Goal: Information Seeking & Learning: Check status

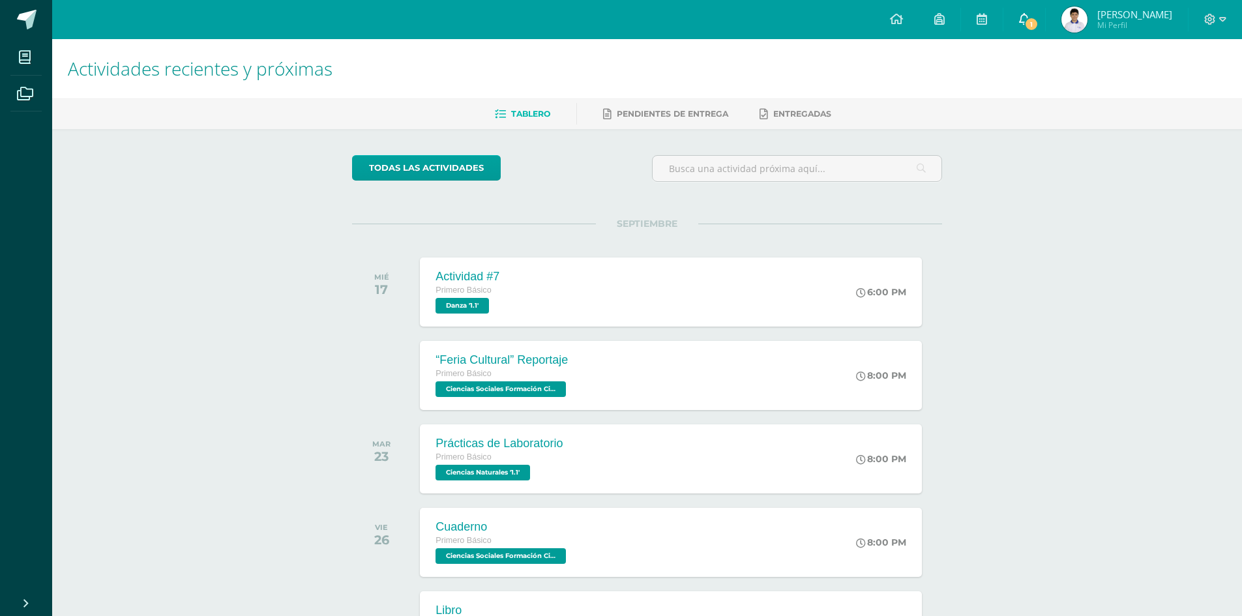
click at [1039, 21] on span "1" at bounding box center [1031, 24] width 14 height 14
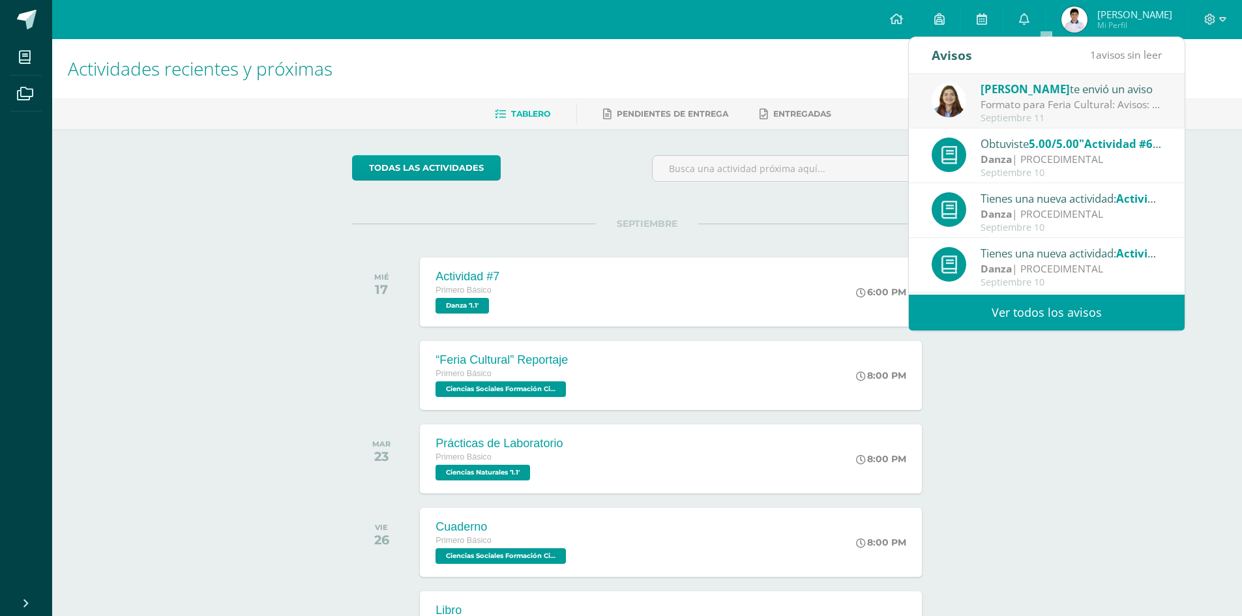
click at [1084, 108] on div "Formato para Feria Cultural: Avisos: los que no pueden imprimir el documento el…" at bounding box center [1071, 104] width 181 height 15
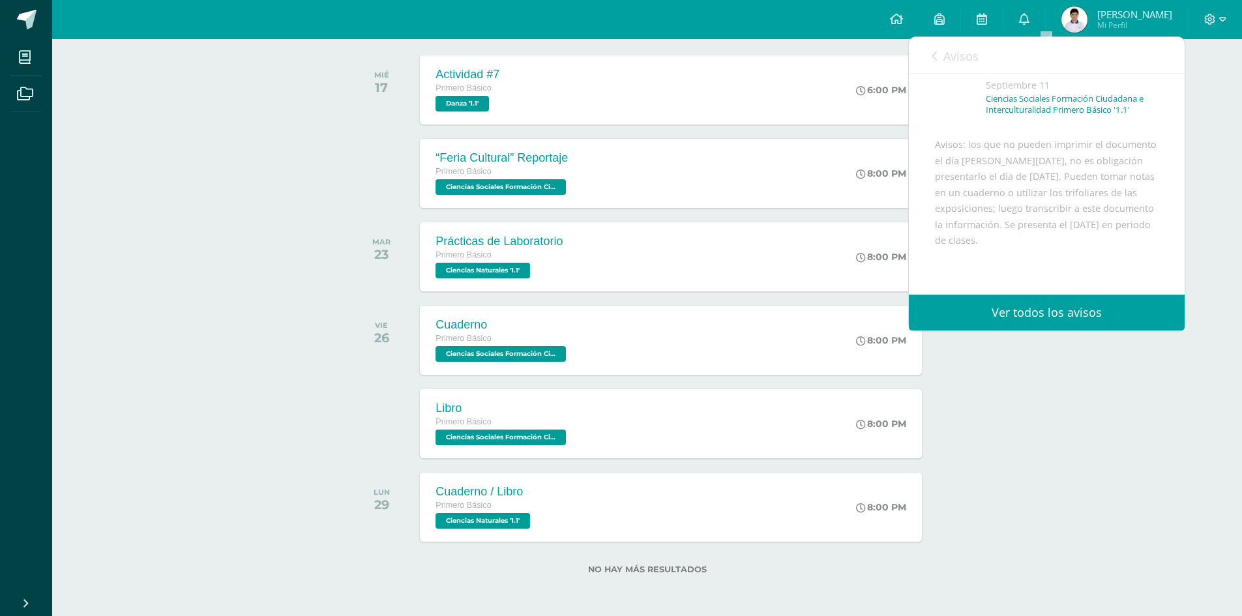
scroll to position [201, 0]
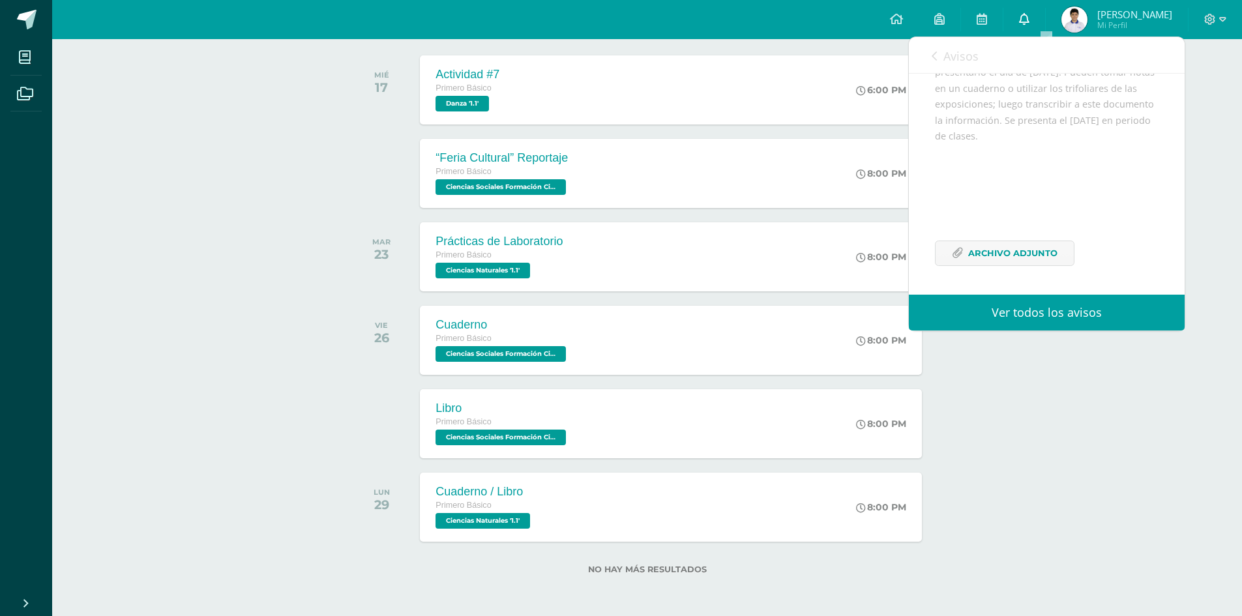
click at [1030, 15] on icon at bounding box center [1024, 19] width 10 height 12
click at [1030, 18] on icon at bounding box center [1024, 19] width 10 height 12
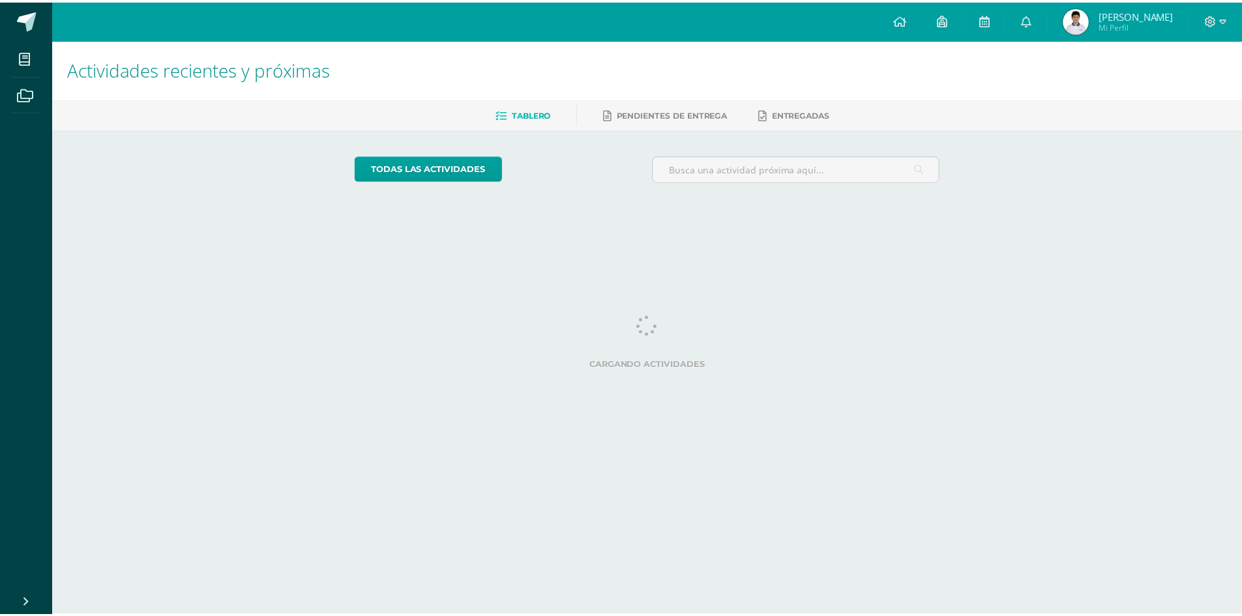
scroll to position [0, 5]
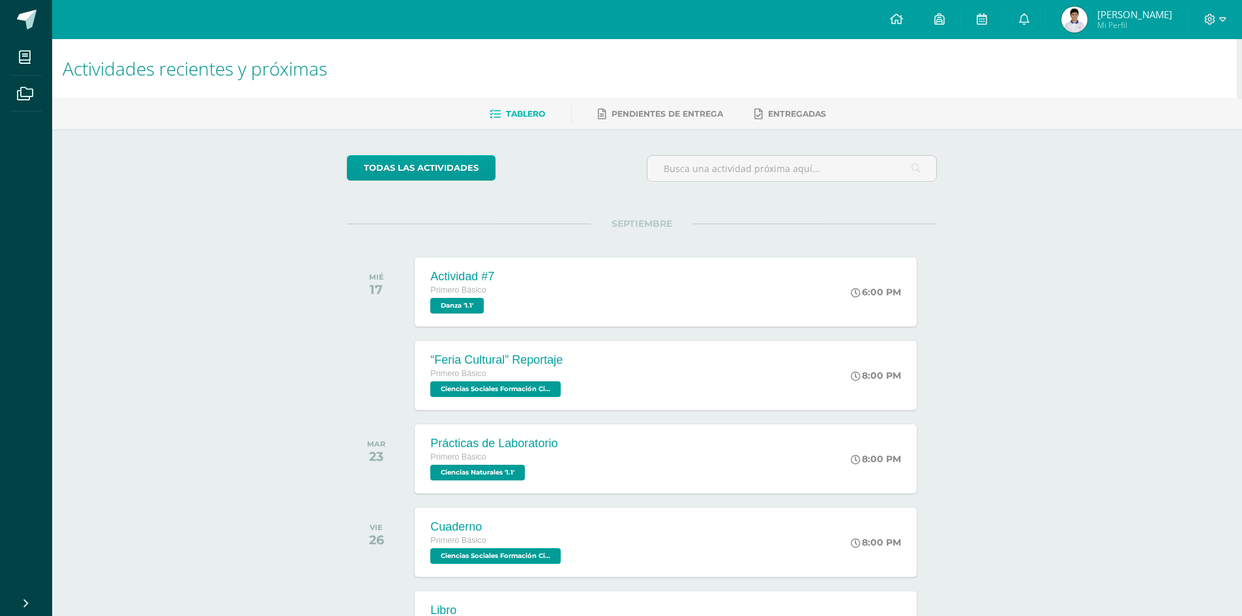
click at [218, 276] on div "Actividades recientes y próximas Tablero Pendientes de entrega Entregadas todas…" at bounding box center [642, 428] width 1190 height 779
click at [1030, 17] on icon at bounding box center [1024, 19] width 10 height 12
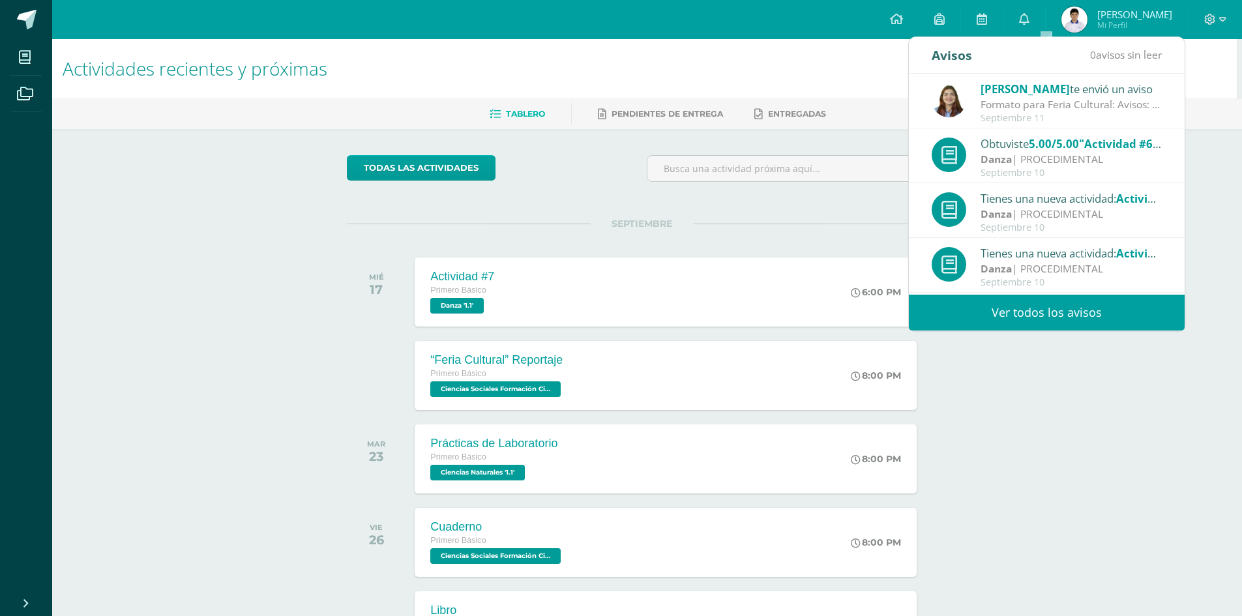
click at [1054, 318] on link "Ver todos los avisos" at bounding box center [1047, 313] width 276 height 36
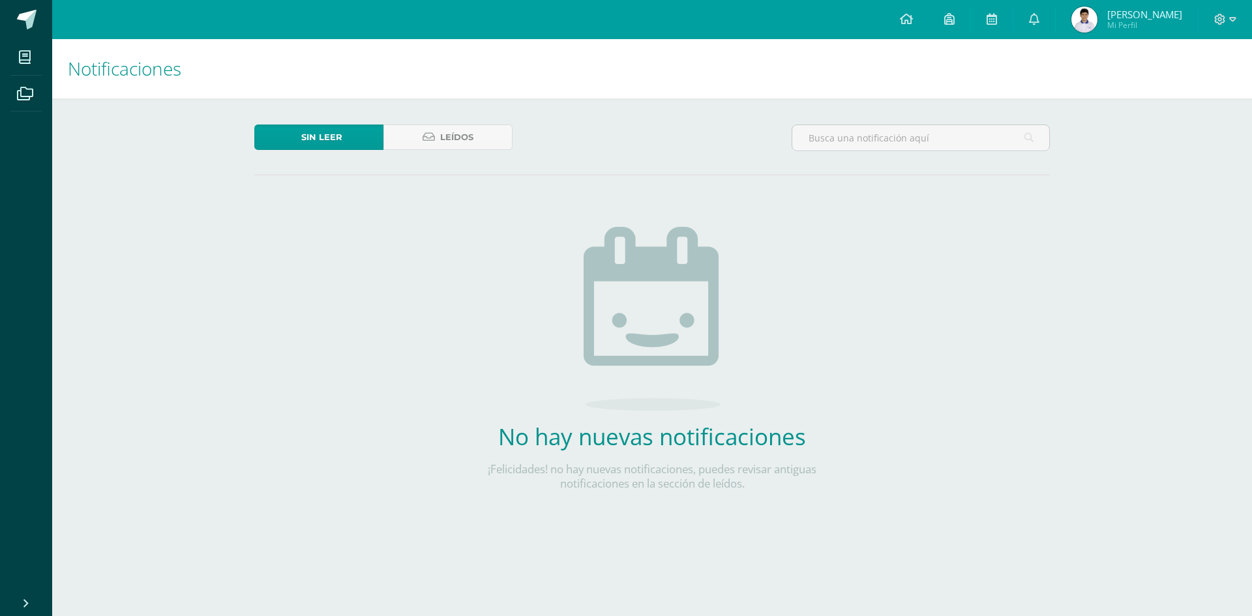
click at [315, 295] on div "Sin leer Leídos No hay nuevas notificaciones ¡Felicidades! no hay nuevas notifi…" at bounding box center [652, 328] width 848 height 460
click at [1133, 27] on span "Mi Perfil" at bounding box center [1144, 25] width 75 height 11
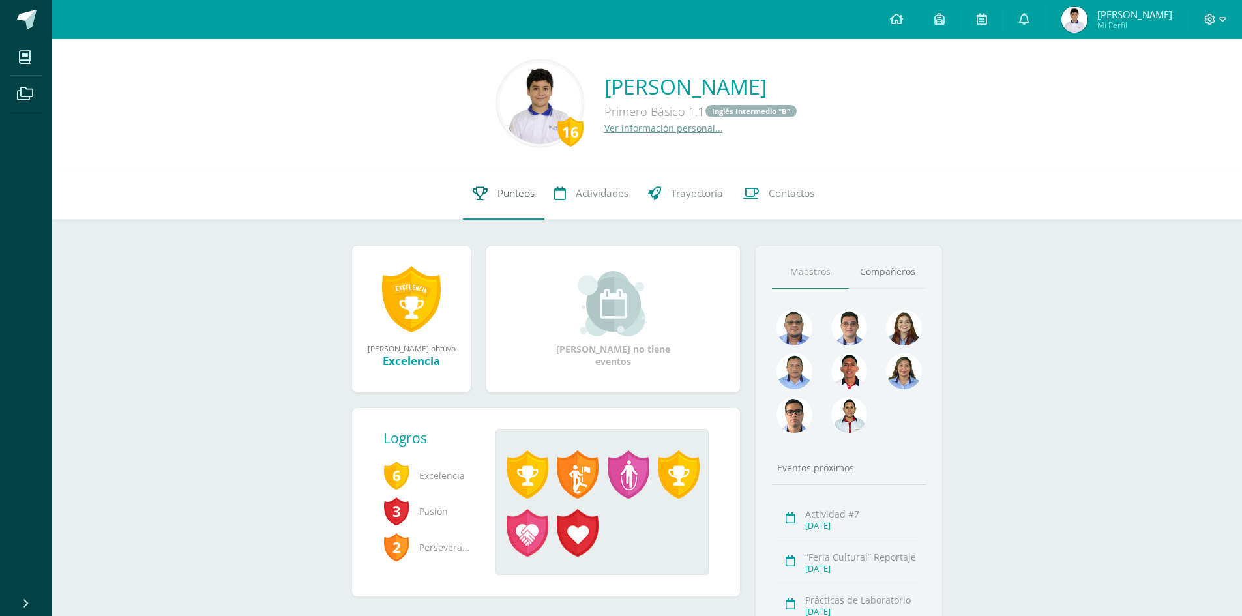
click at [503, 194] on span "Punteos" at bounding box center [515, 193] width 37 height 14
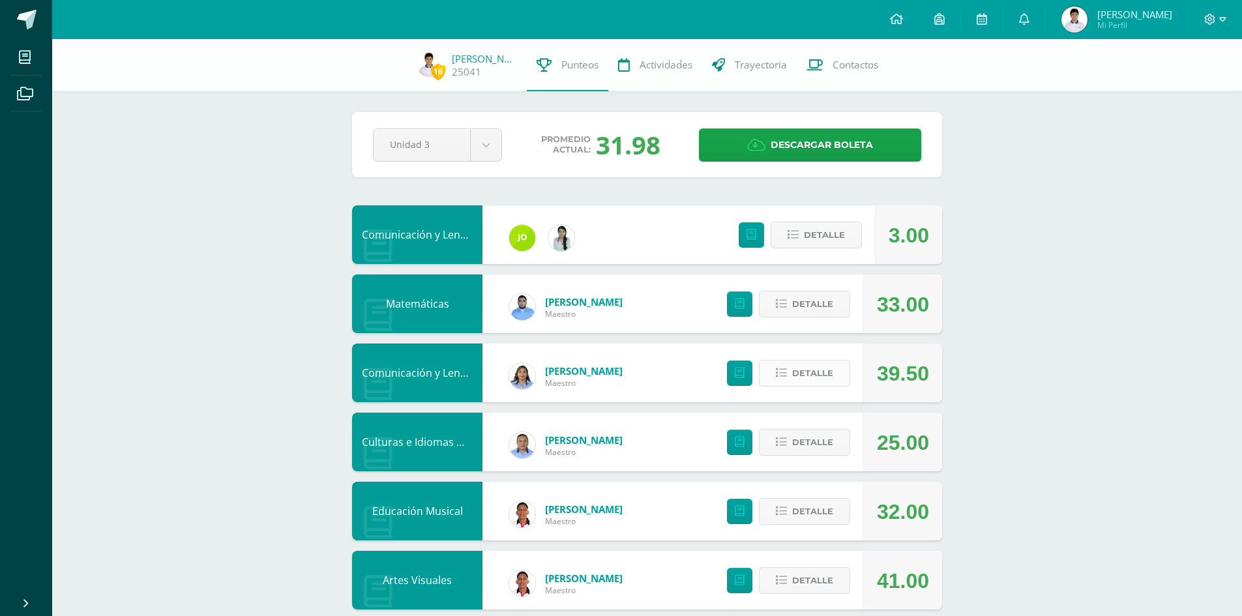
click at [810, 368] on span "Detalle" at bounding box center [812, 373] width 41 height 24
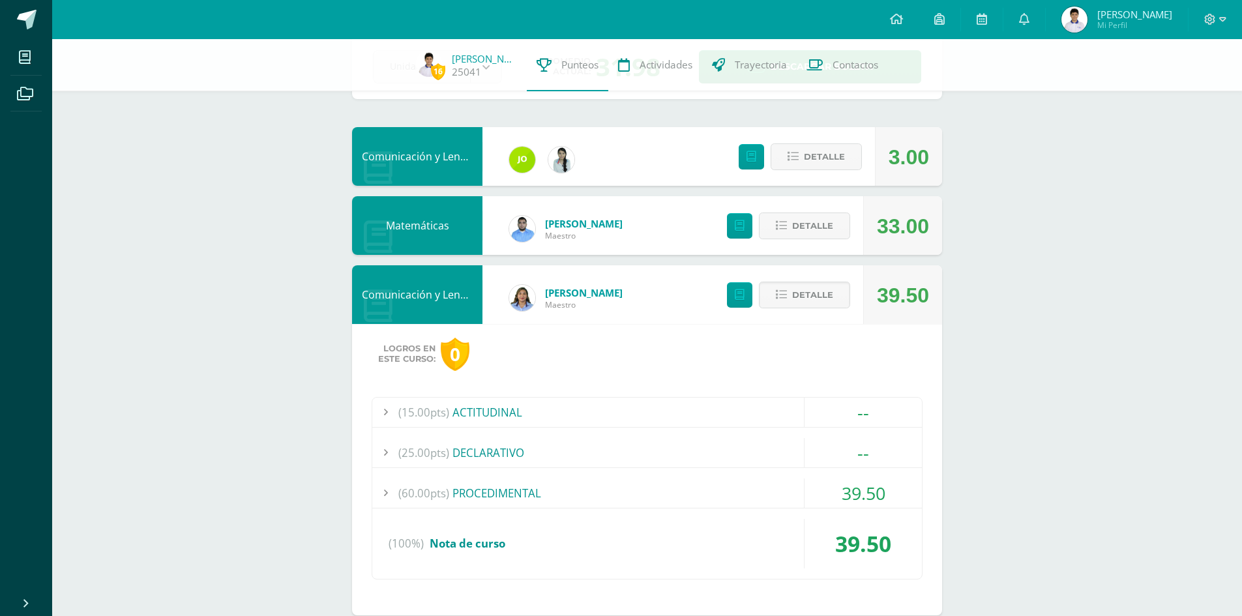
scroll to position [196, 0]
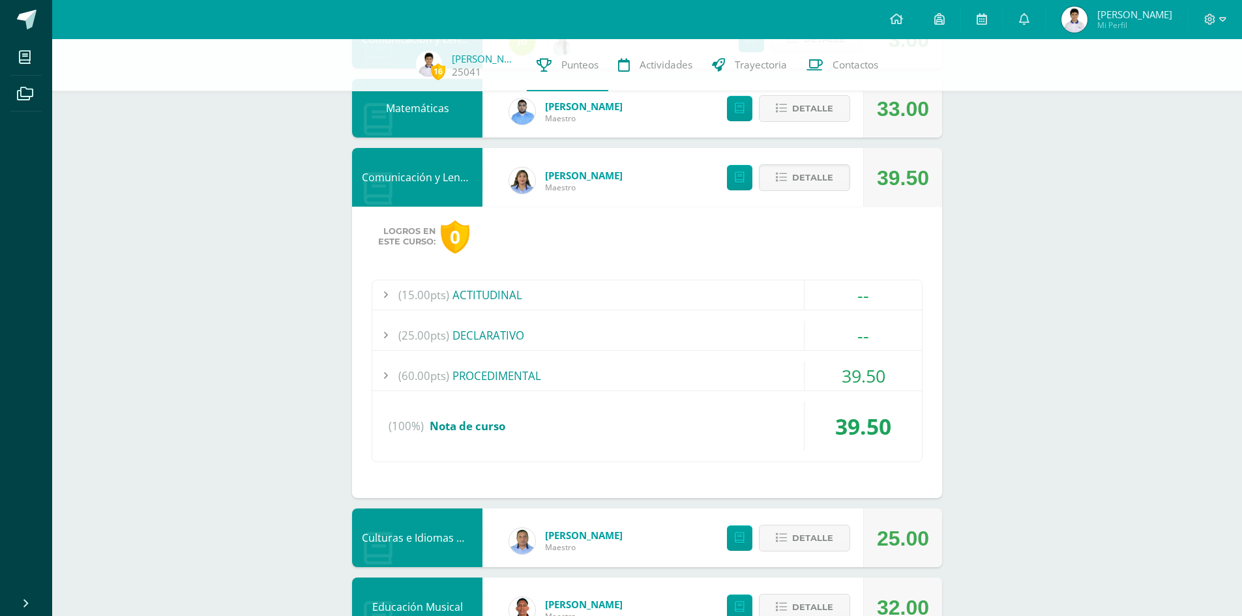
click at [745, 376] on div "(60.00pts) PROCEDIMENTAL" at bounding box center [647, 375] width 550 height 29
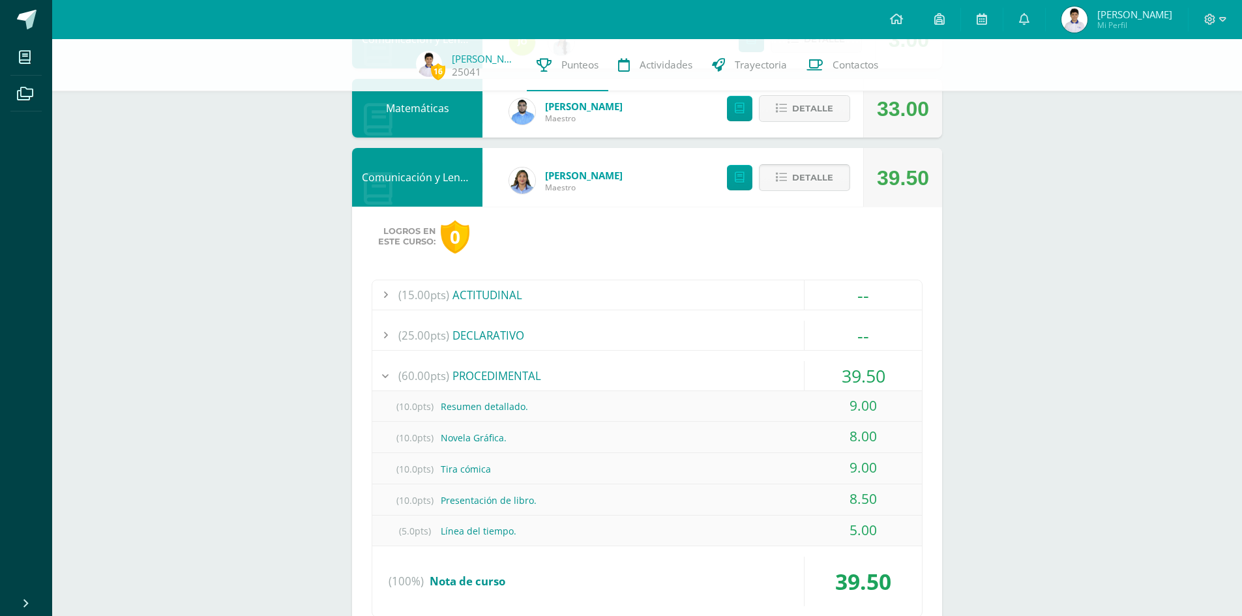
click at [843, 184] on button "Detalle" at bounding box center [804, 177] width 91 height 27
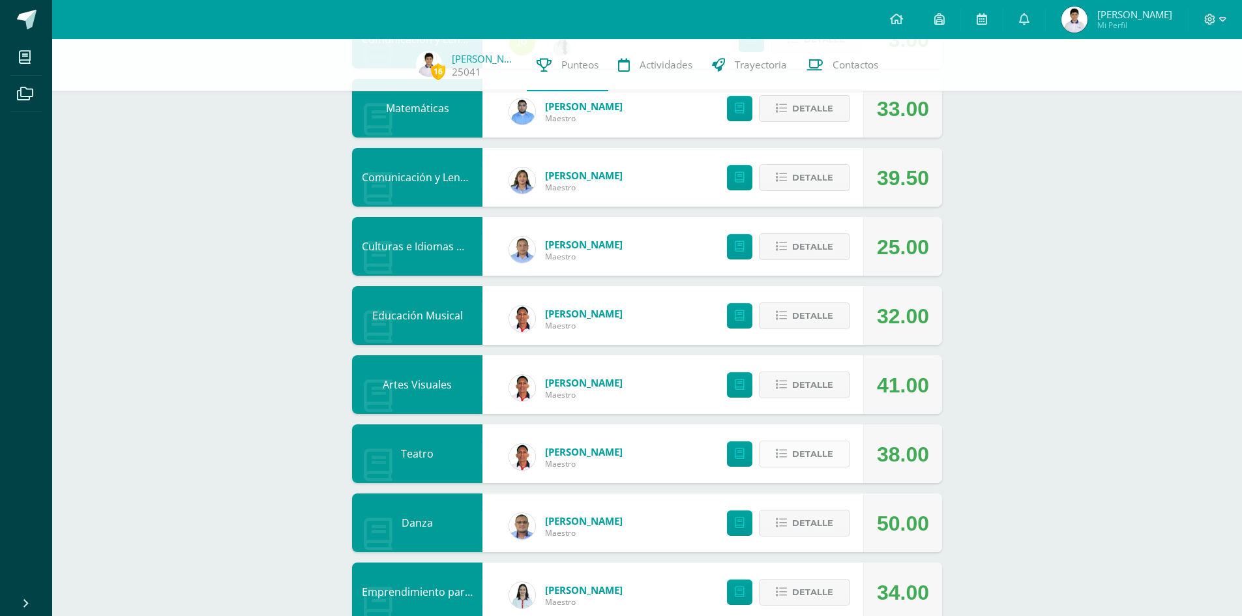
click at [809, 449] on span "Detalle" at bounding box center [812, 454] width 41 height 24
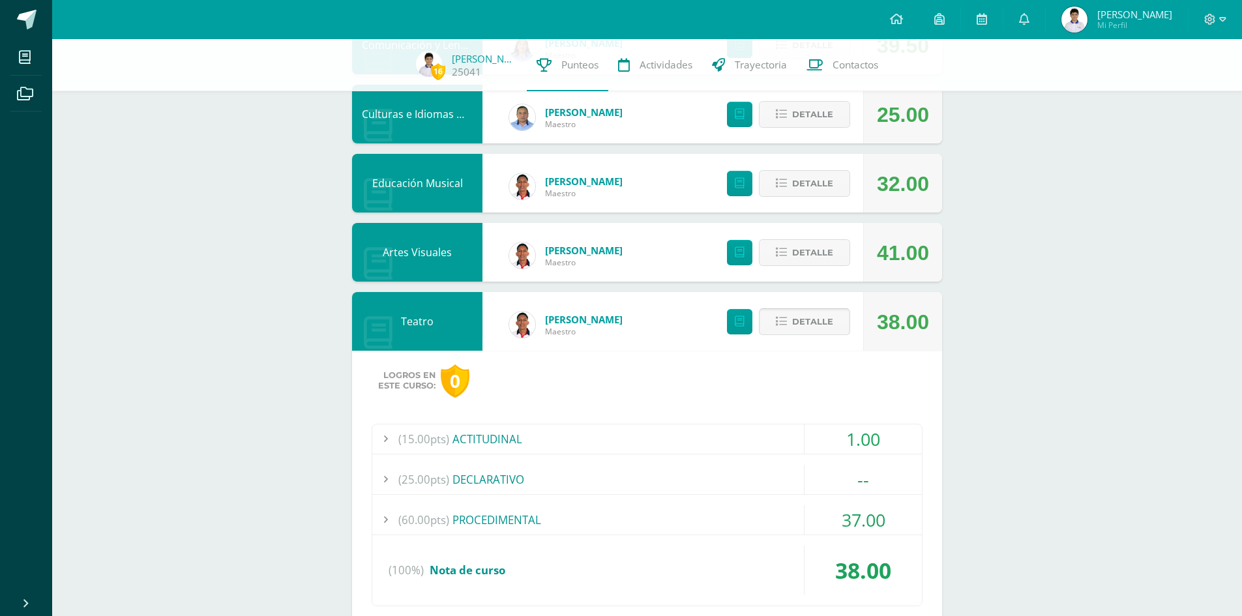
scroll to position [522, 0]
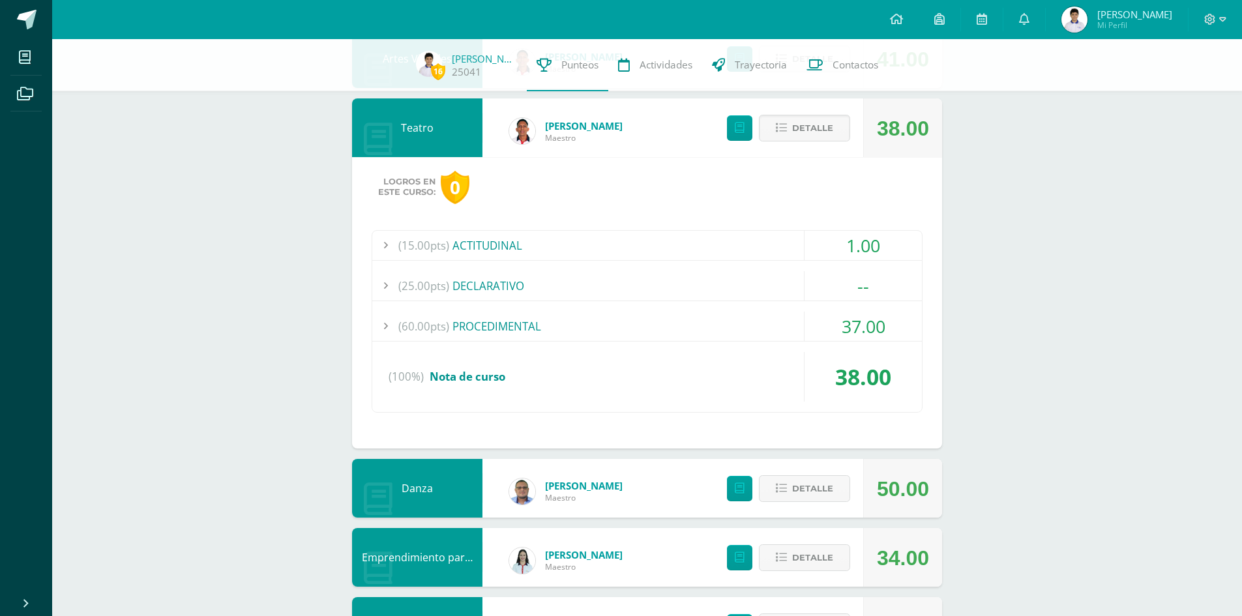
click at [810, 329] on div "37.00" at bounding box center [863, 326] width 117 height 29
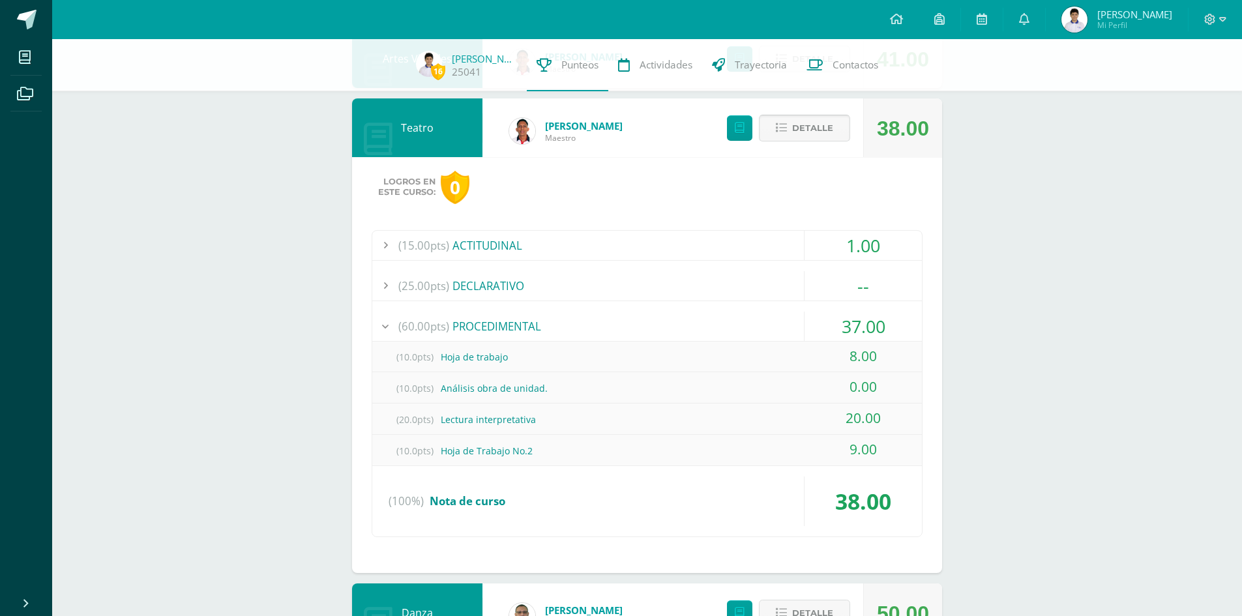
click at [828, 127] on span "Detalle" at bounding box center [812, 128] width 41 height 24
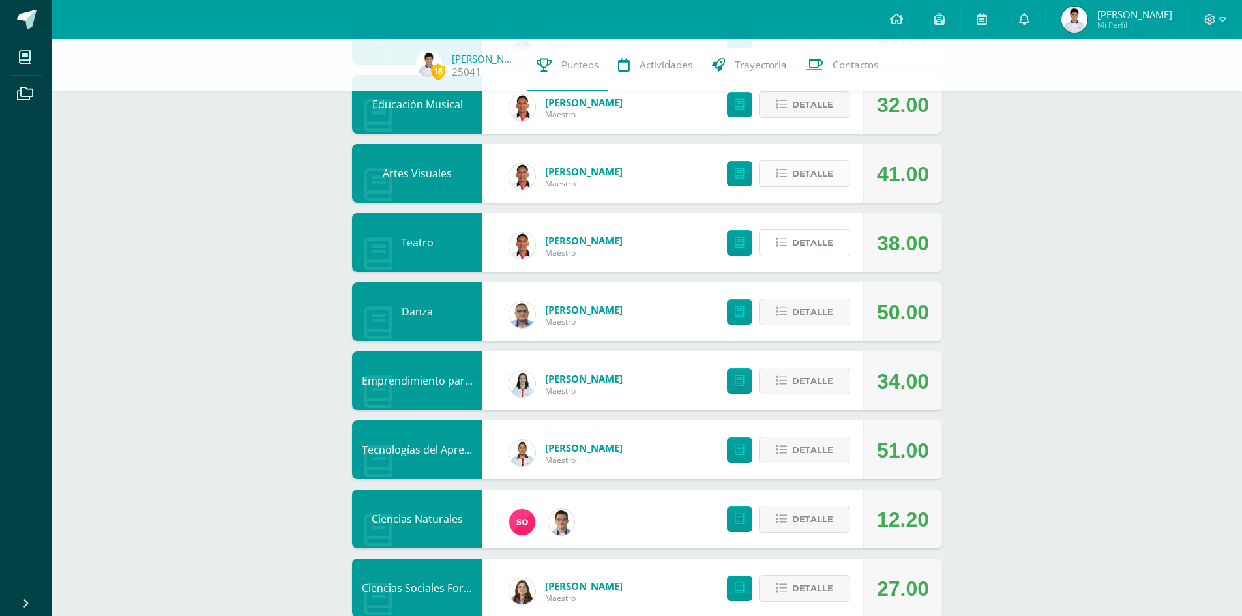
scroll to position [391, 0]
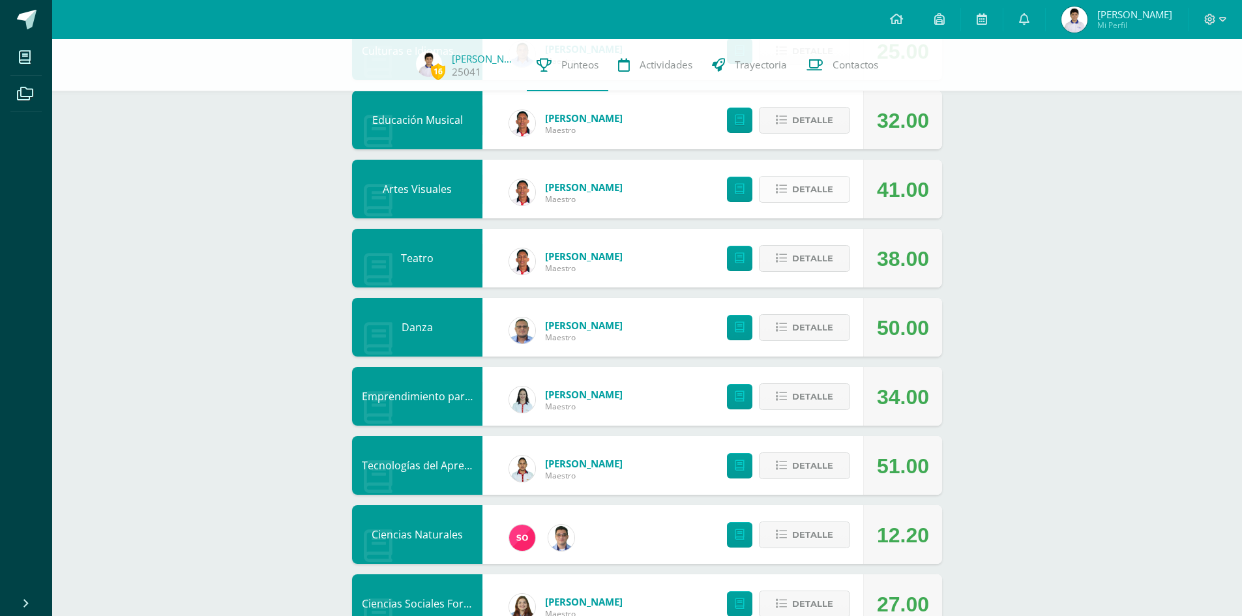
click at [810, 200] on span "Detalle" at bounding box center [812, 189] width 41 height 24
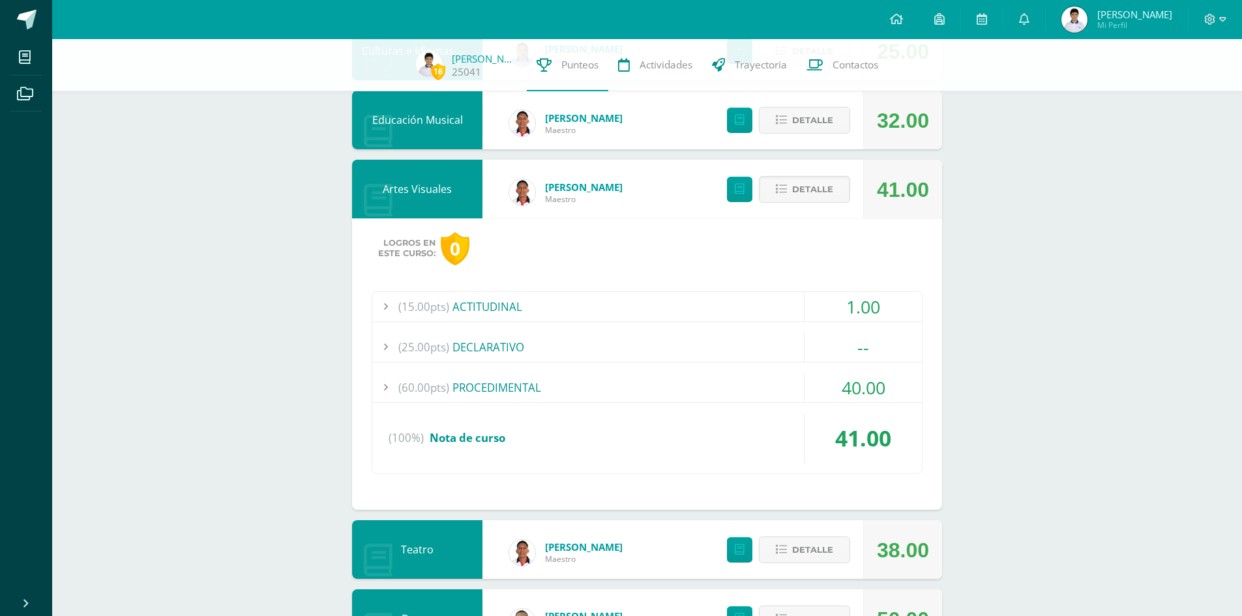
click at [703, 374] on div "(60.00pts) PROCEDIMENTAL" at bounding box center [647, 387] width 550 height 29
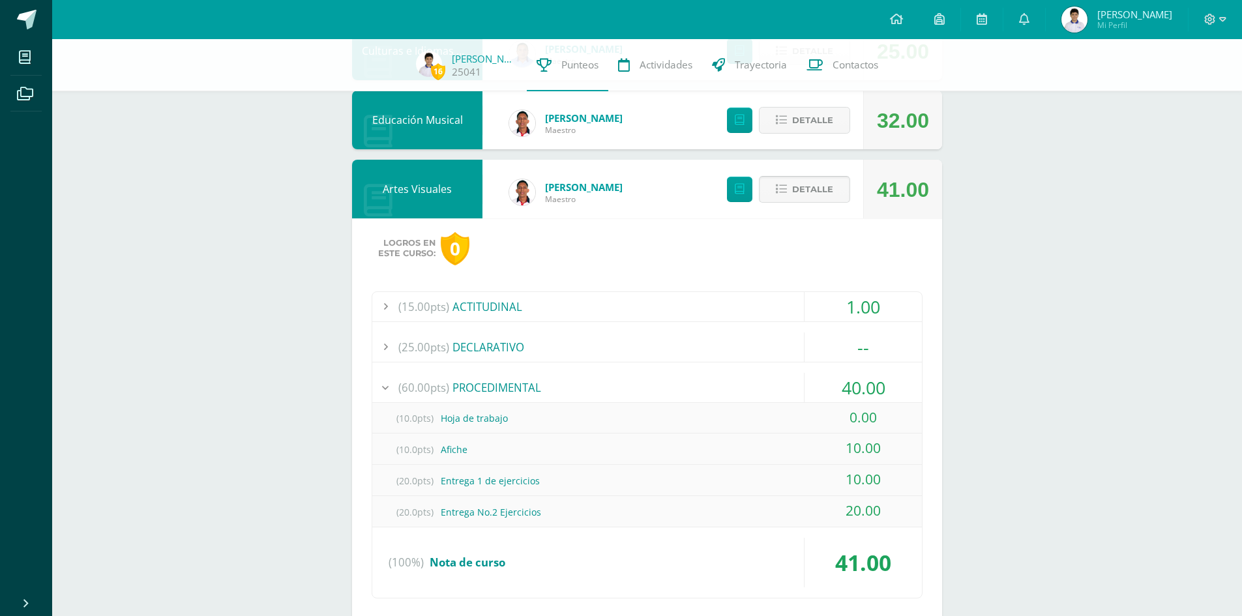
click at [820, 188] on span "Detalle" at bounding box center [812, 189] width 41 height 24
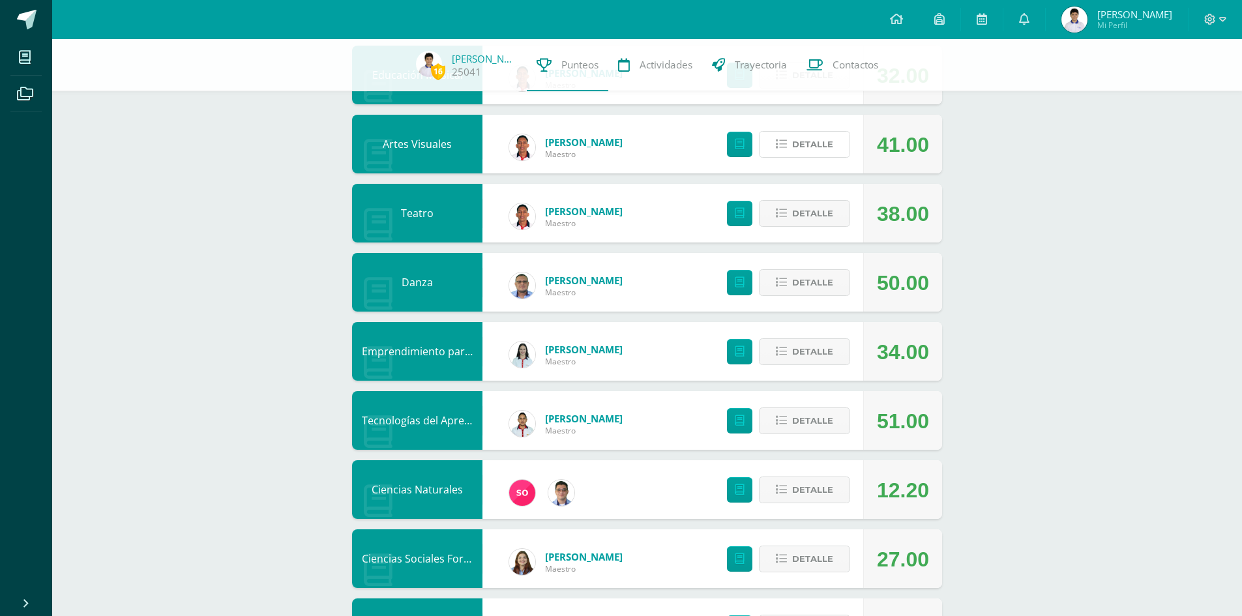
scroll to position [456, 0]
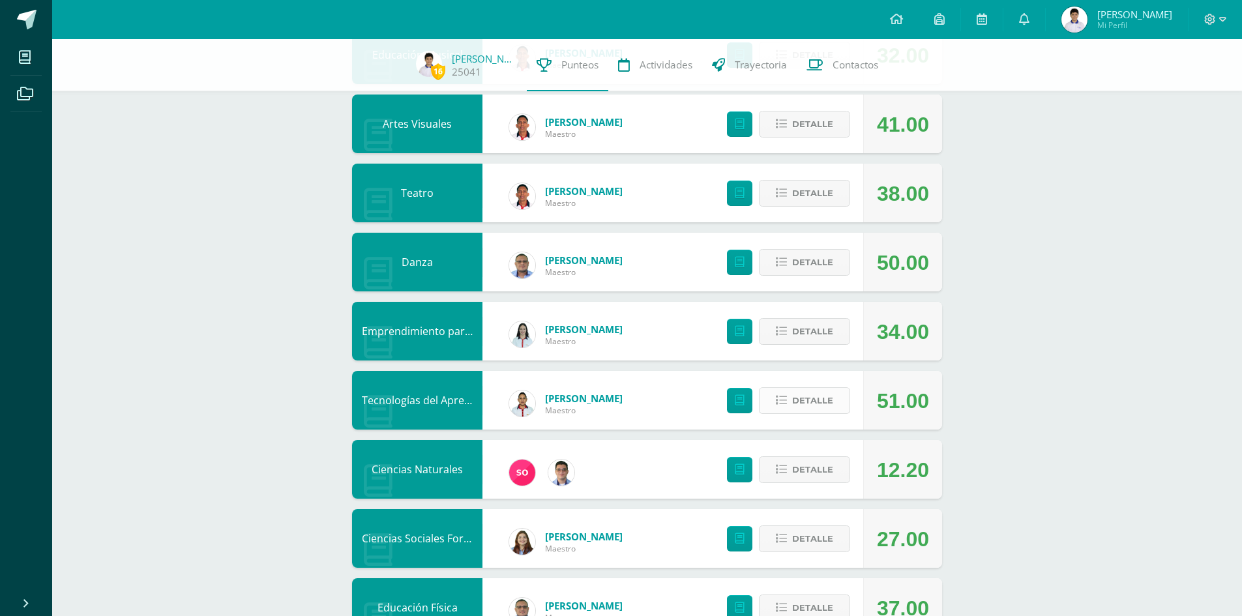
click at [810, 399] on span "Detalle" at bounding box center [812, 401] width 41 height 24
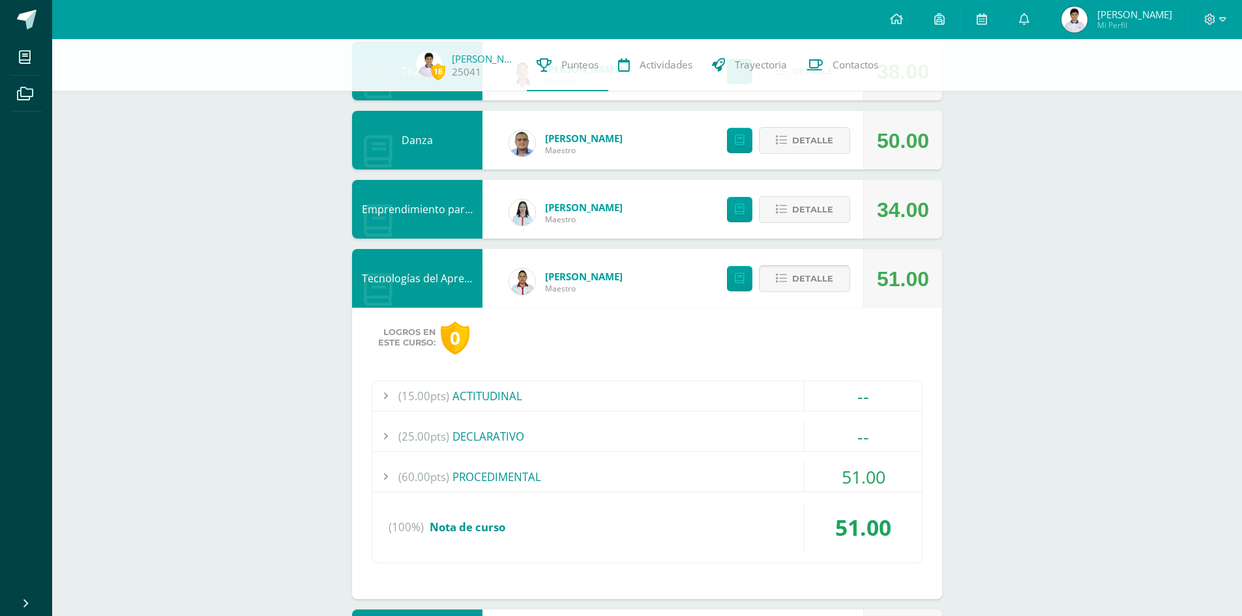
scroll to position [587, 0]
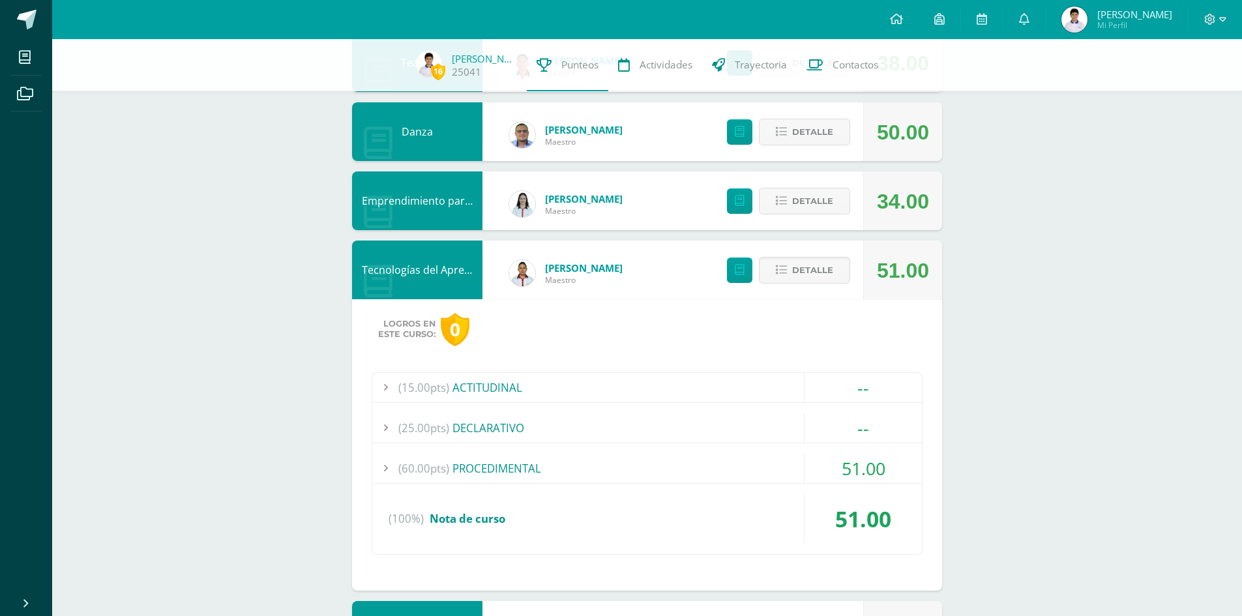
click at [781, 455] on div "(60.00pts) PROCEDIMENTAL" at bounding box center [647, 468] width 550 height 29
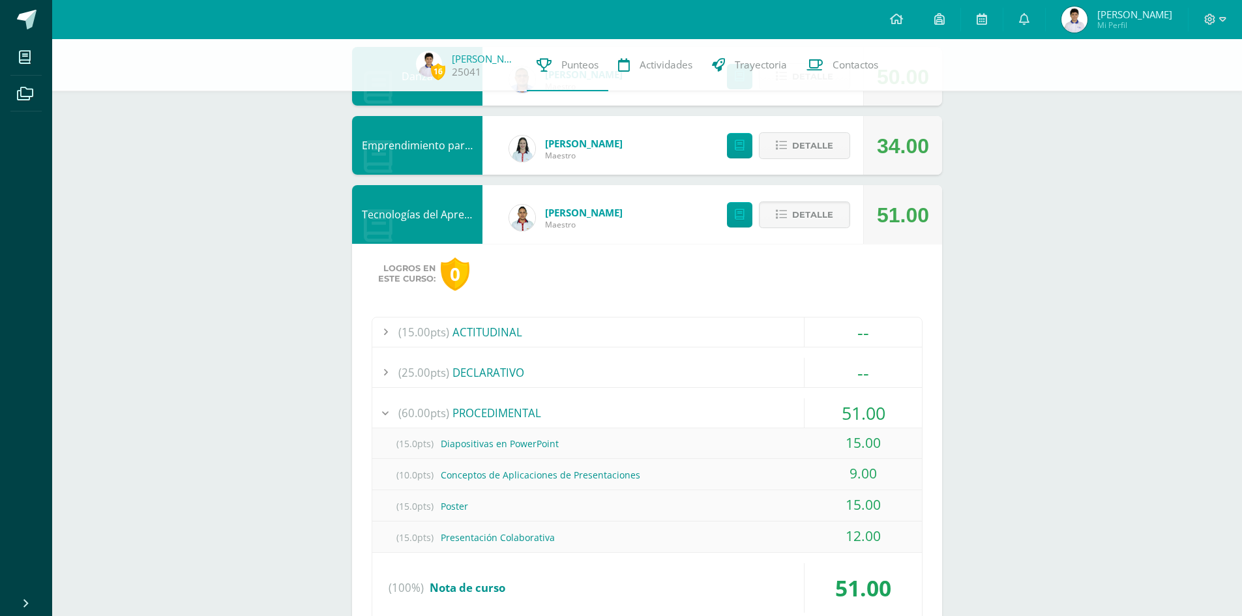
scroll to position [717, 0]
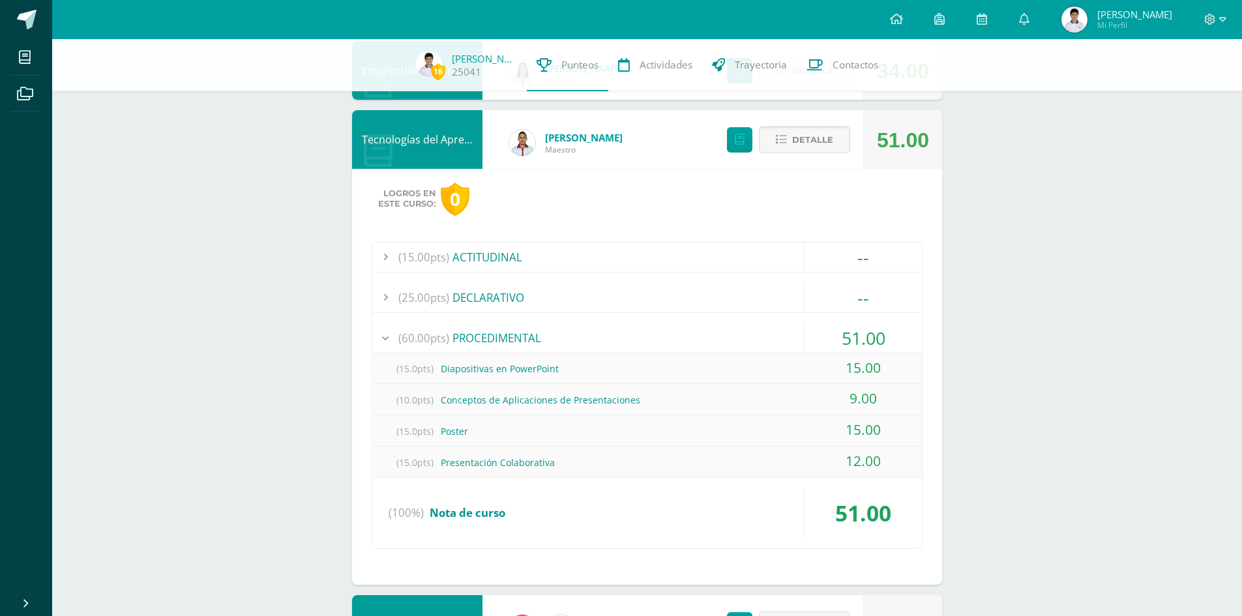
click at [819, 144] on span "Detalle" at bounding box center [812, 140] width 41 height 24
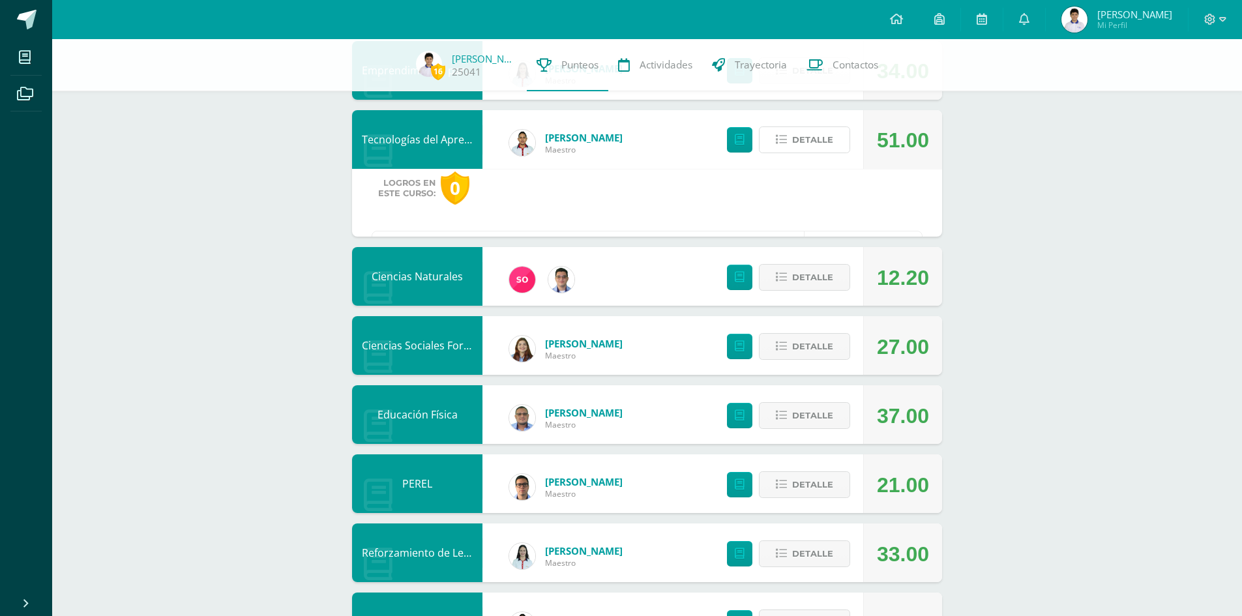
scroll to position [711, 0]
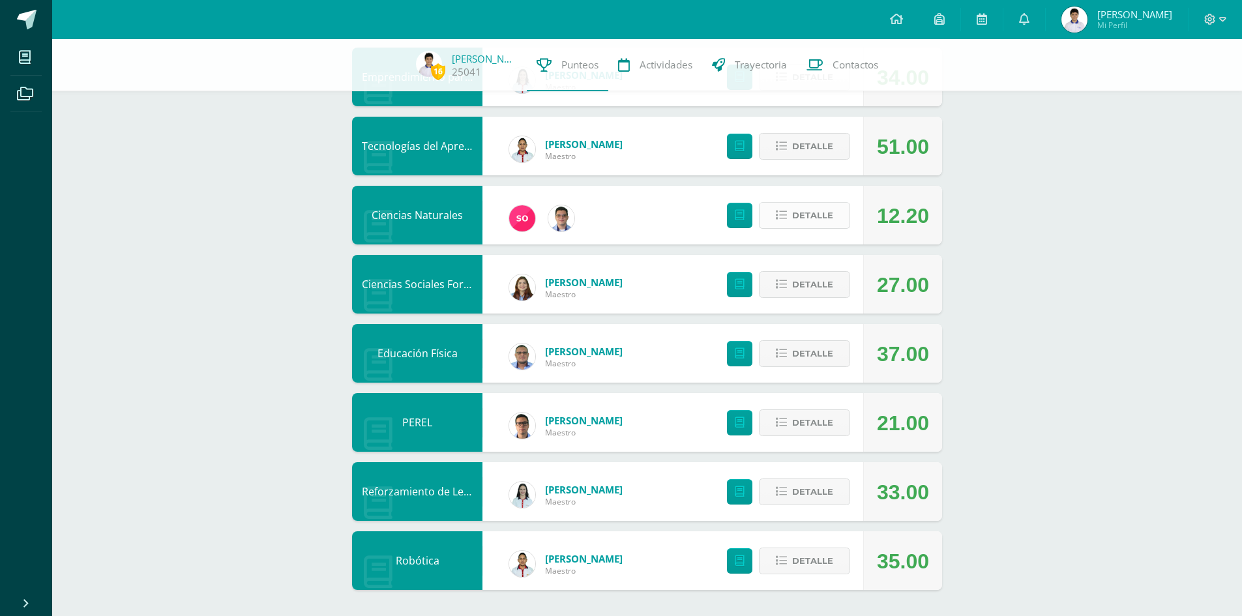
click at [806, 225] on span "Detalle" at bounding box center [812, 215] width 41 height 24
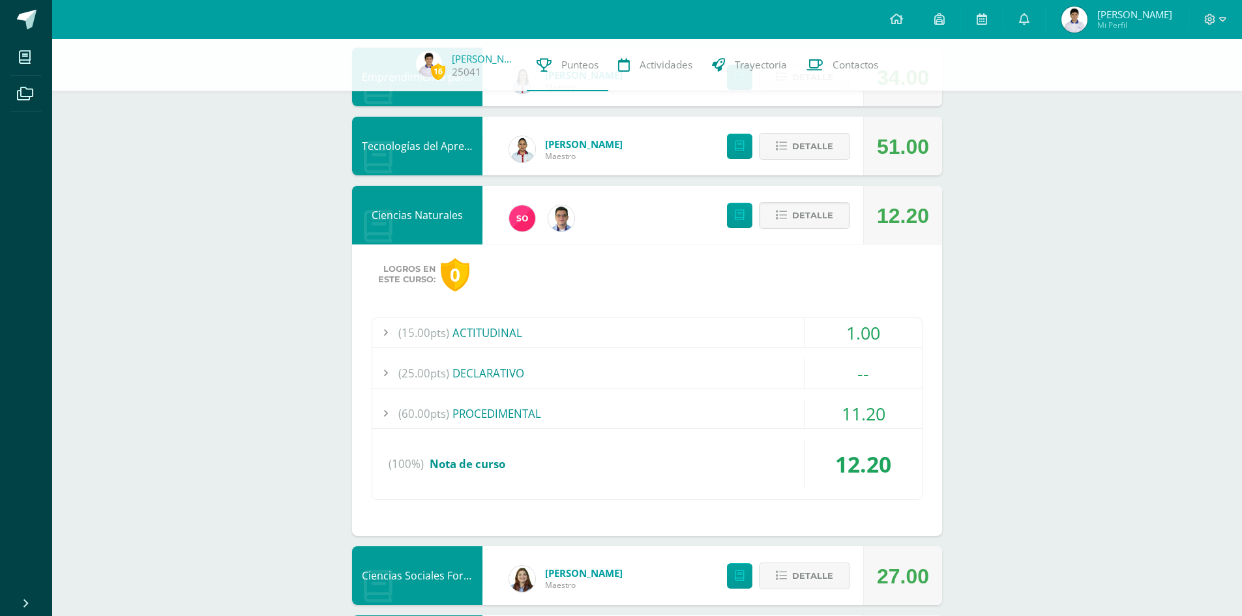
click at [686, 413] on div "(60.00pts) PROCEDIMENTAL" at bounding box center [647, 413] width 550 height 29
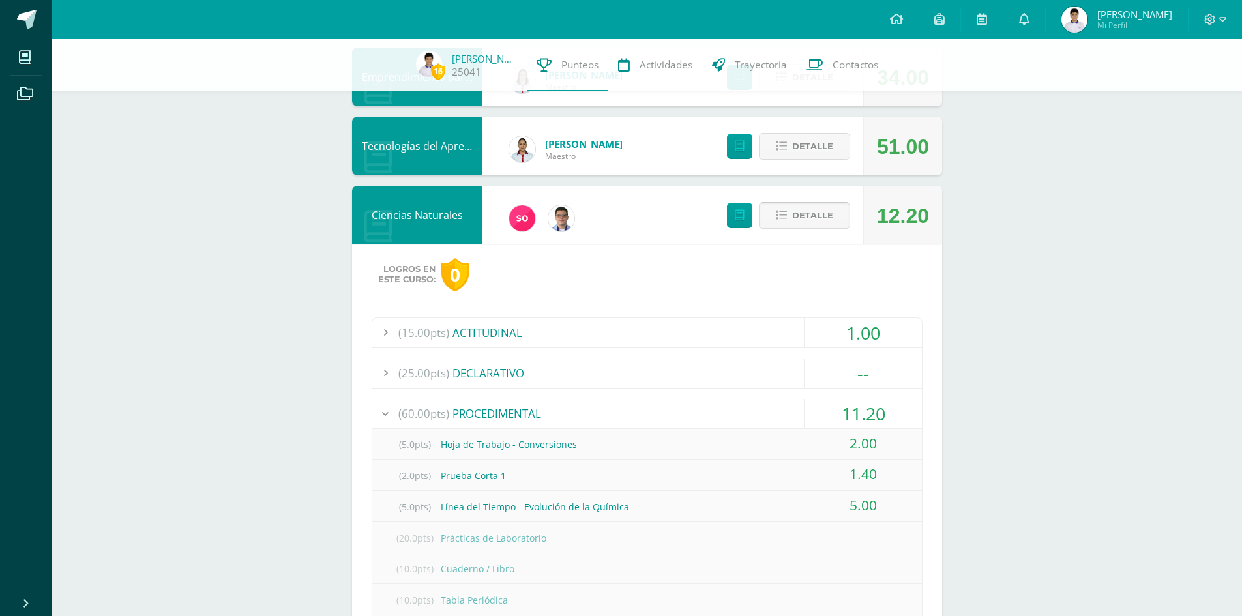
click at [796, 216] on span "Detalle" at bounding box center [812, 215] width 41 height 24
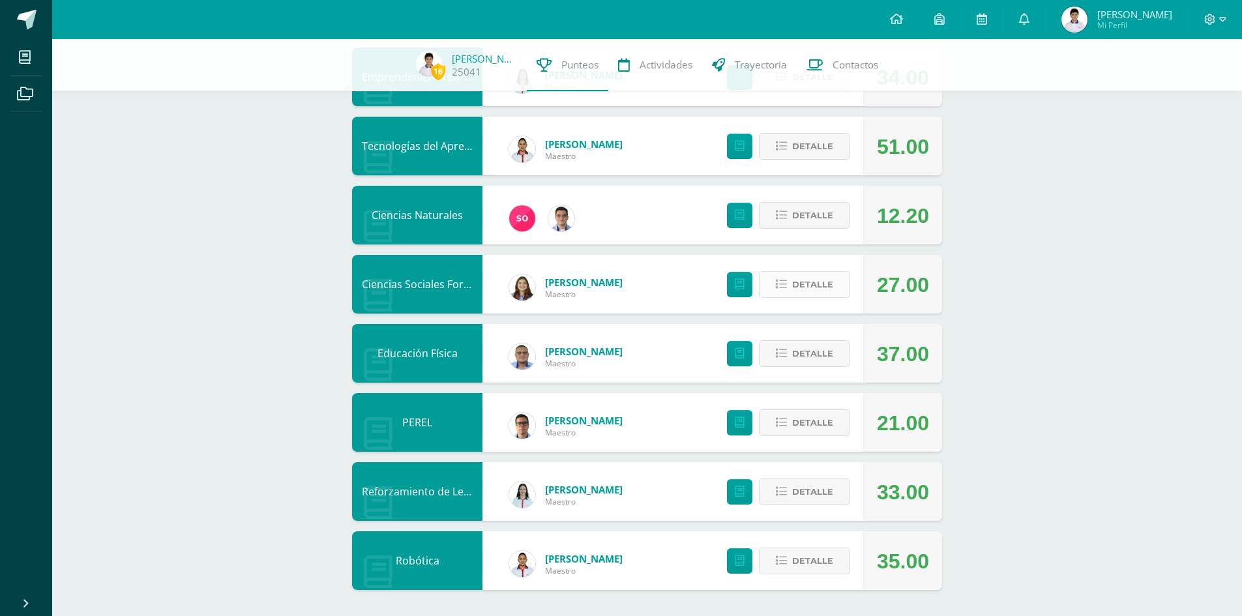
click at [808, 286] on span "Detalle" at bounding box center [812, 285] width 41 height 24
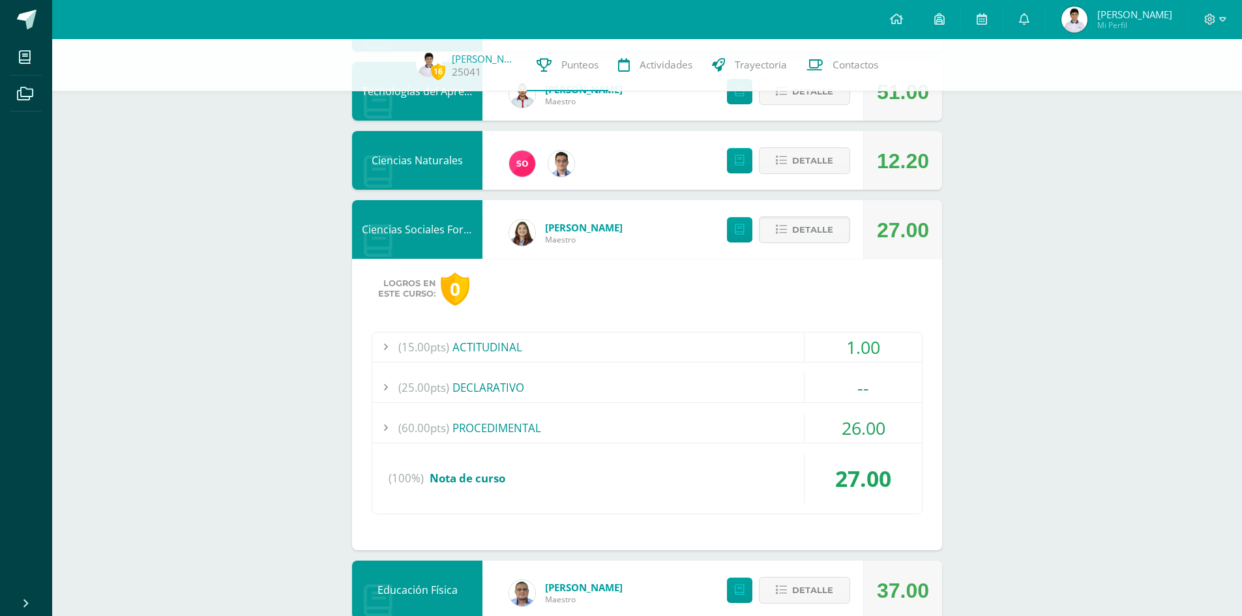
scroll to position [841, 0]
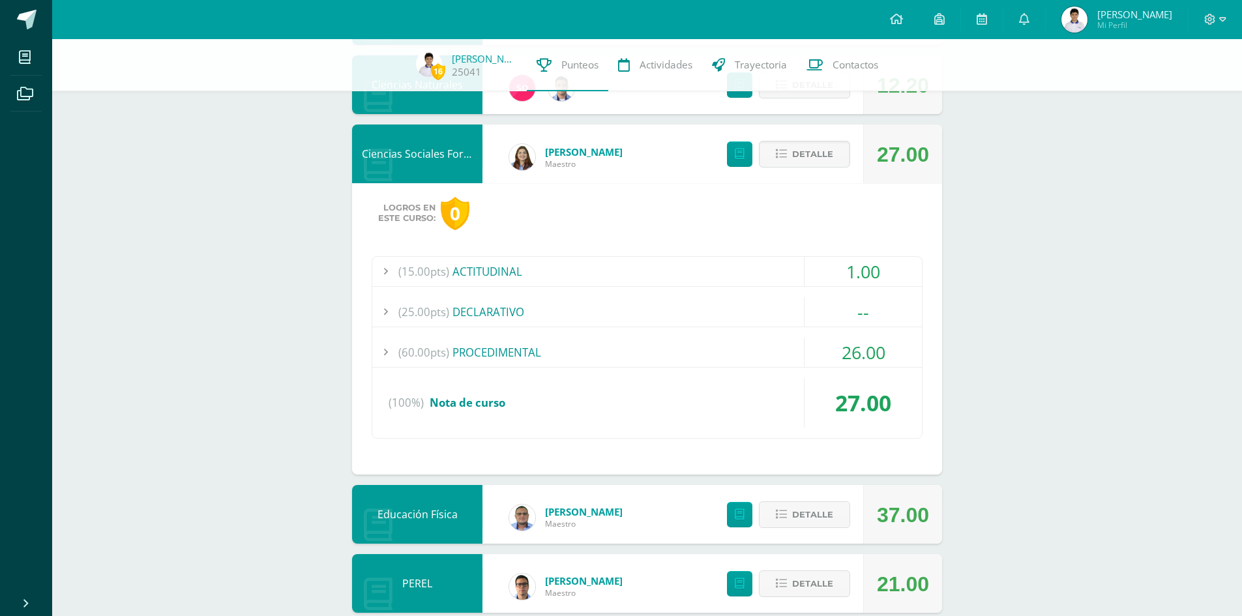
click at [552, 348] on div "(60.00pts) PROCEDIMENTAL" at bounding box center [647, 352] width 550 height 29
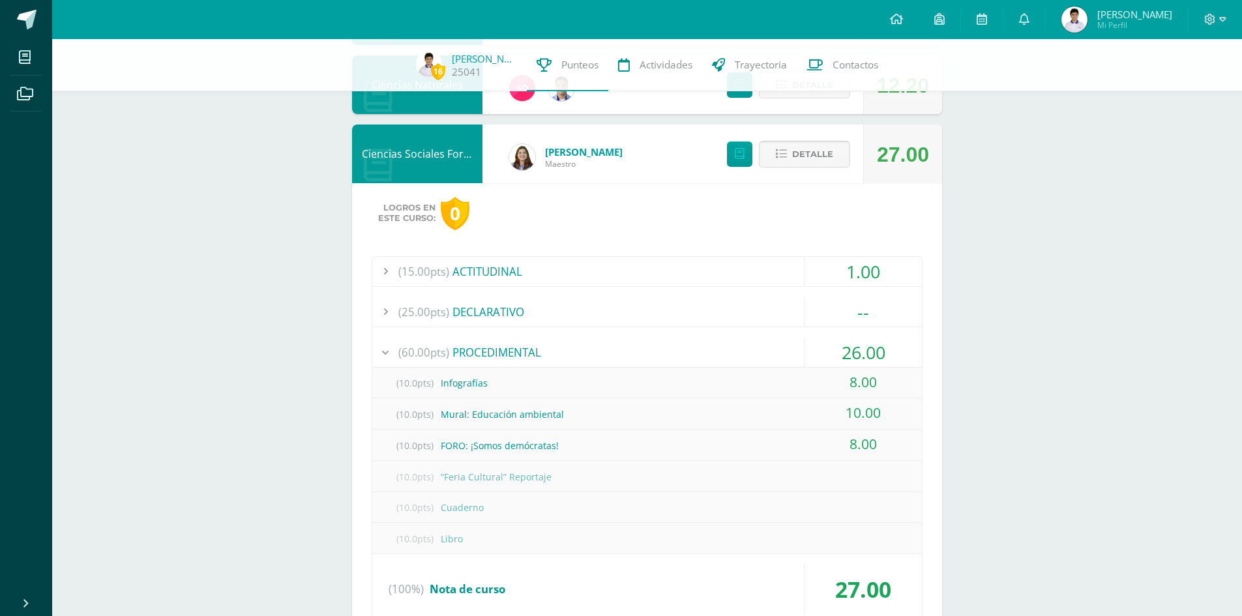
click at [799, 162] on span "Detalle" at bounding box center [812, 154] width 41 height 24
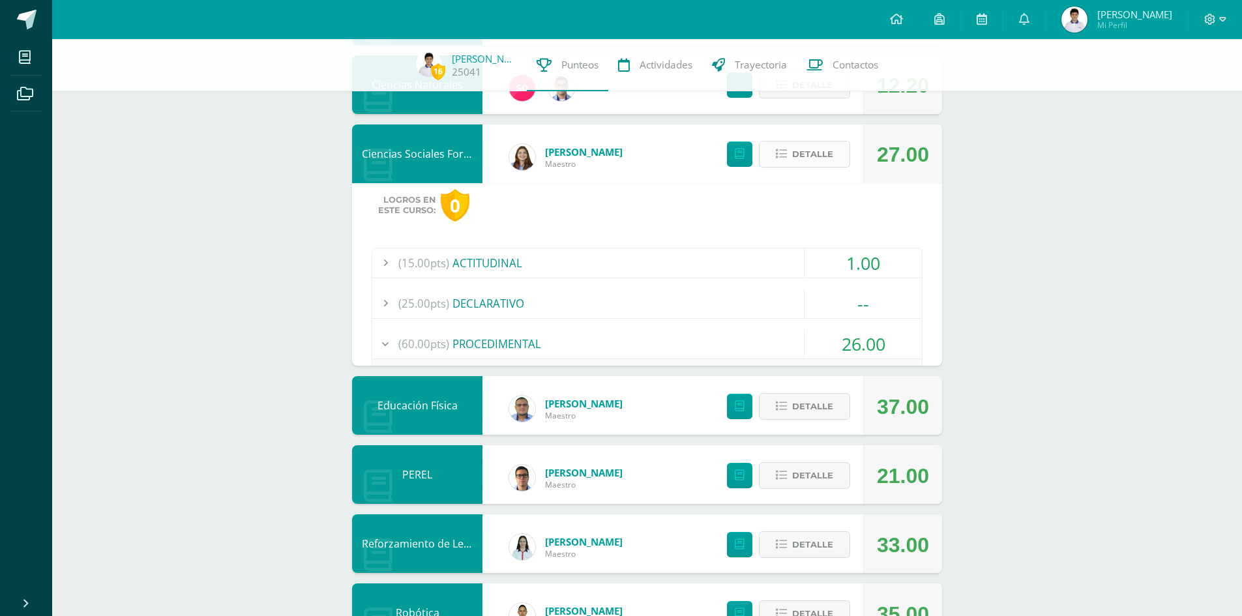
scroll to position [711, 0]
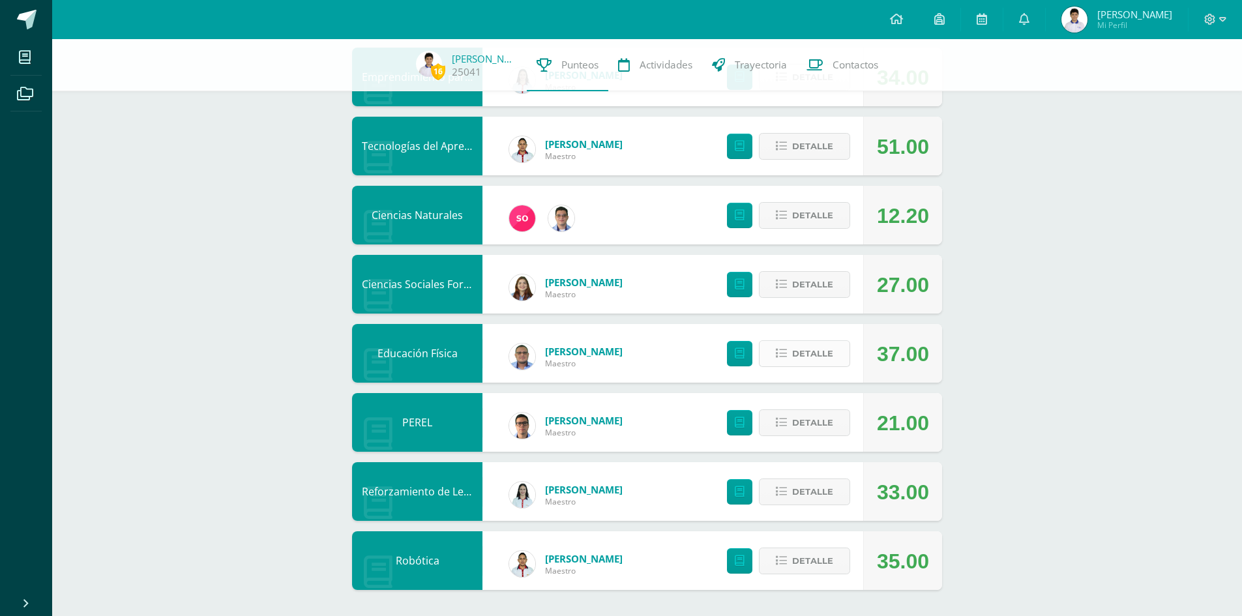
click at [797, 364] on span "Detalle" at bounding box center [812, 354] width 41 height 24
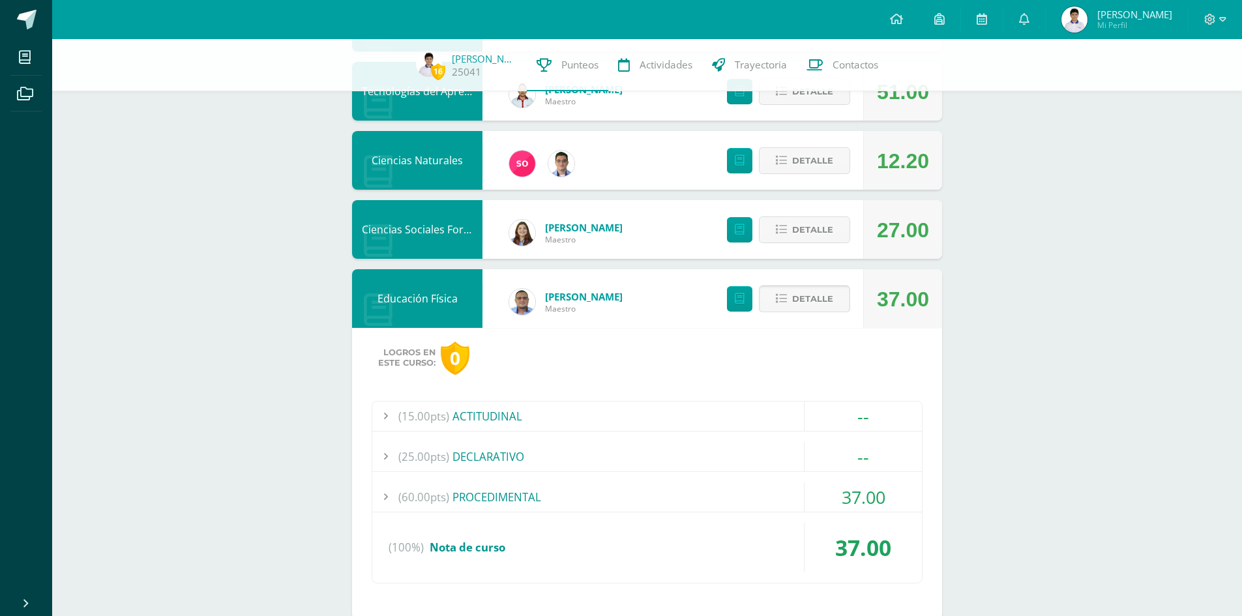
scroll to position [841, 0]
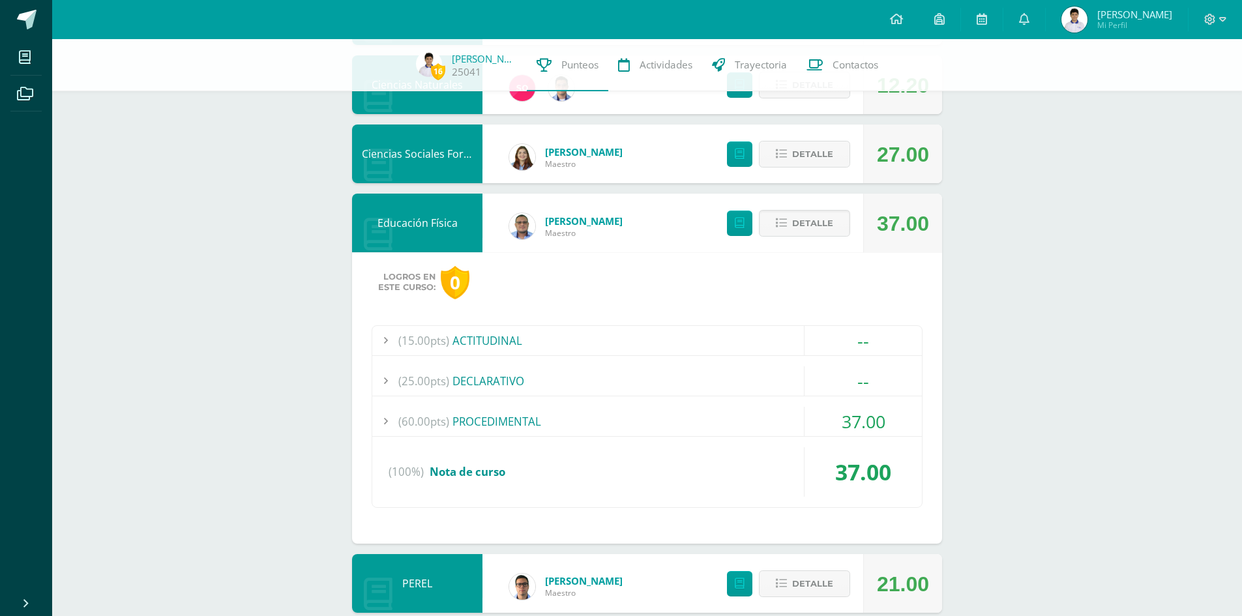
click at [627, 411] on div "(60.00pts) PROCEDIMENTAL" at bounding box center [647, 421] width 550 height 29
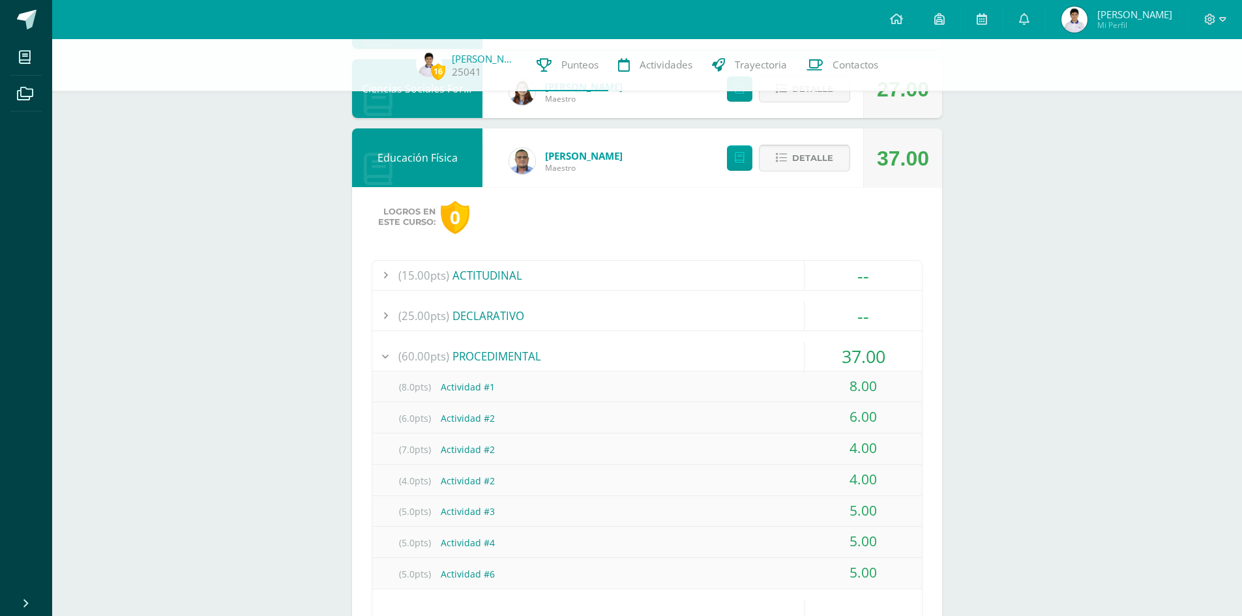
click at [817, 163] on span "Detalle" at bounding box center [812, 158] width 41 height 24
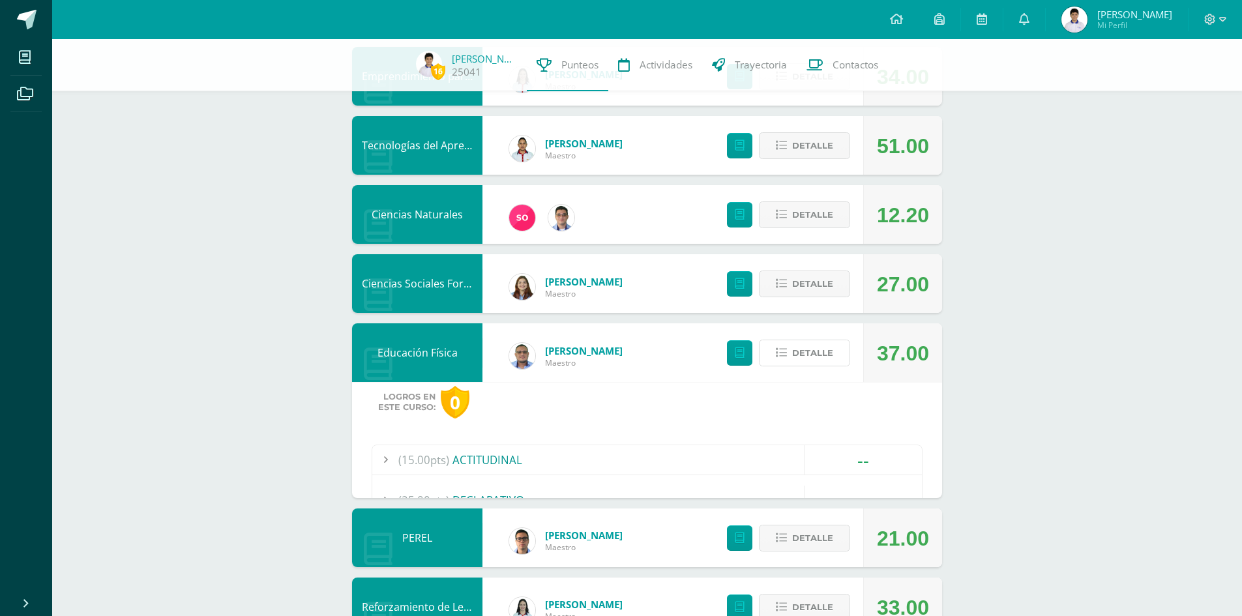
scroll to position [711, 0]
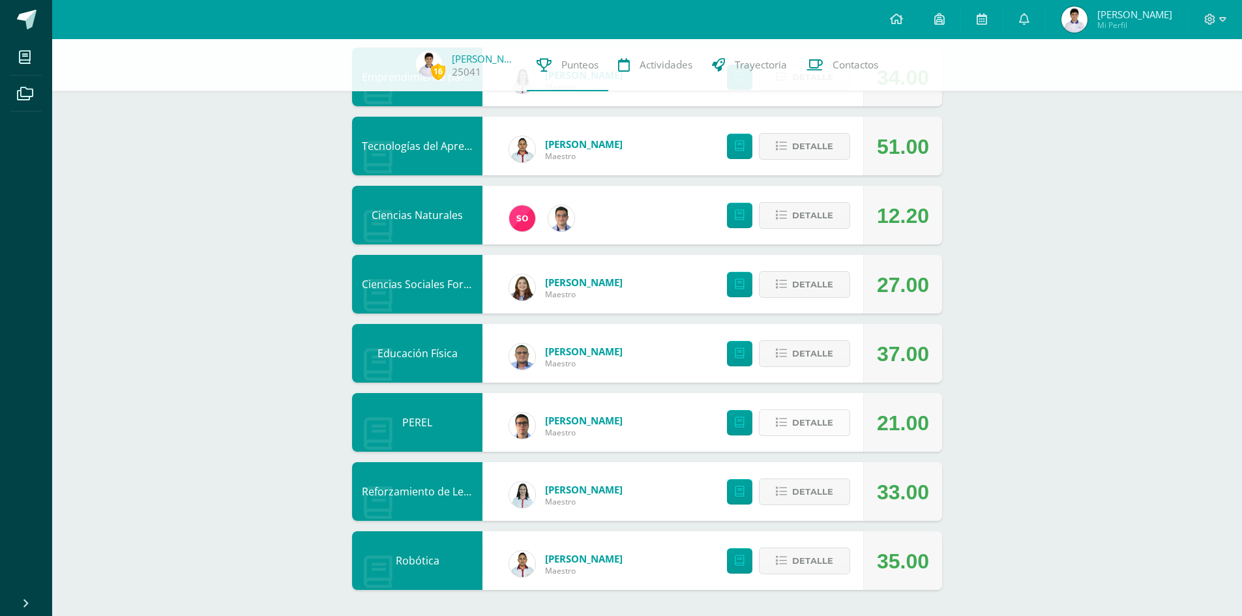
click at [782, 421] on icon at bounding box center [781, 422] width 11 height 11
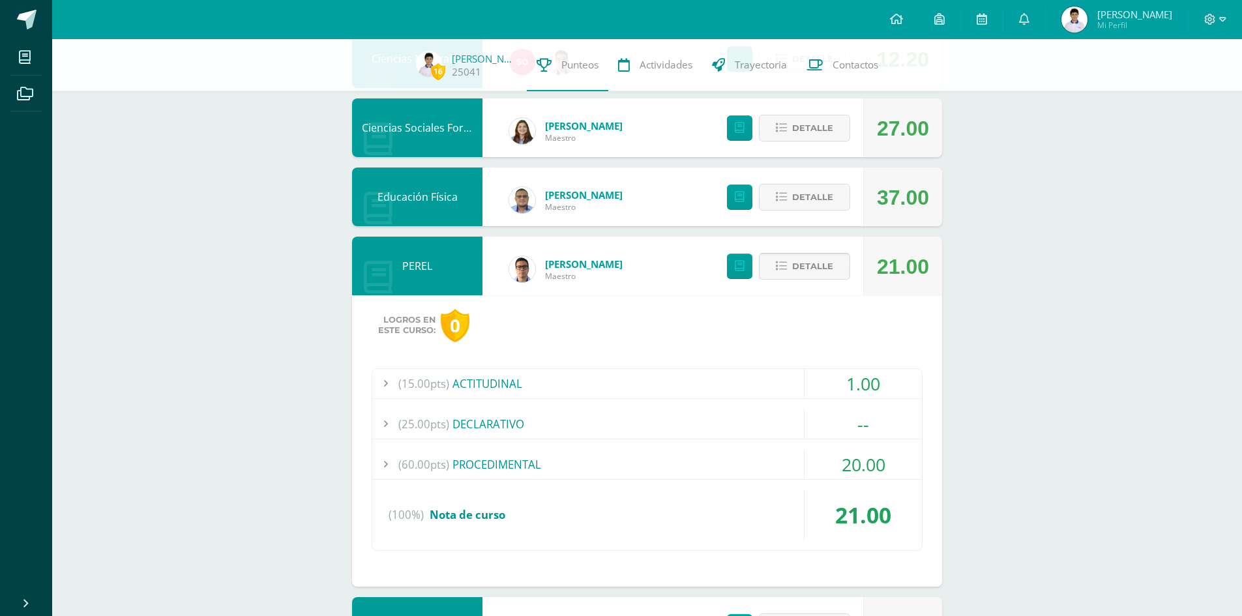
scroll to position [906, 0]
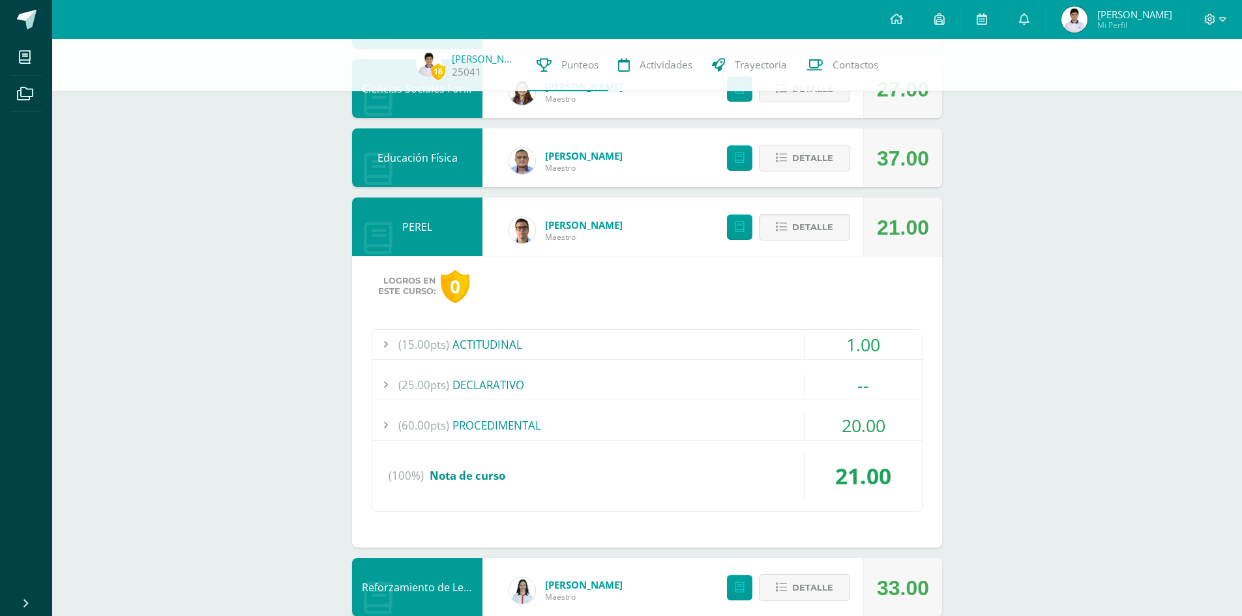
click at [711, 421] on div "(60.00pts) PROCEDIMENTAL" at bounding box center [647, 425] width 550 height 29
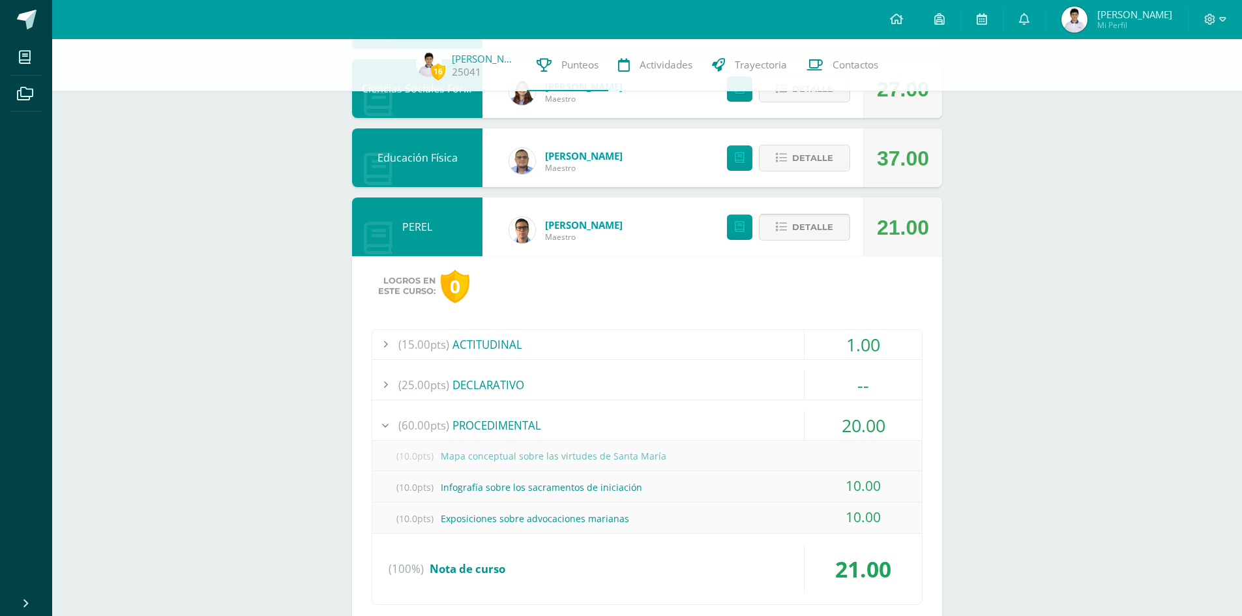
click at [831, 233] on span "Detalle" at bounding box center [812, 227] width 41 height 24
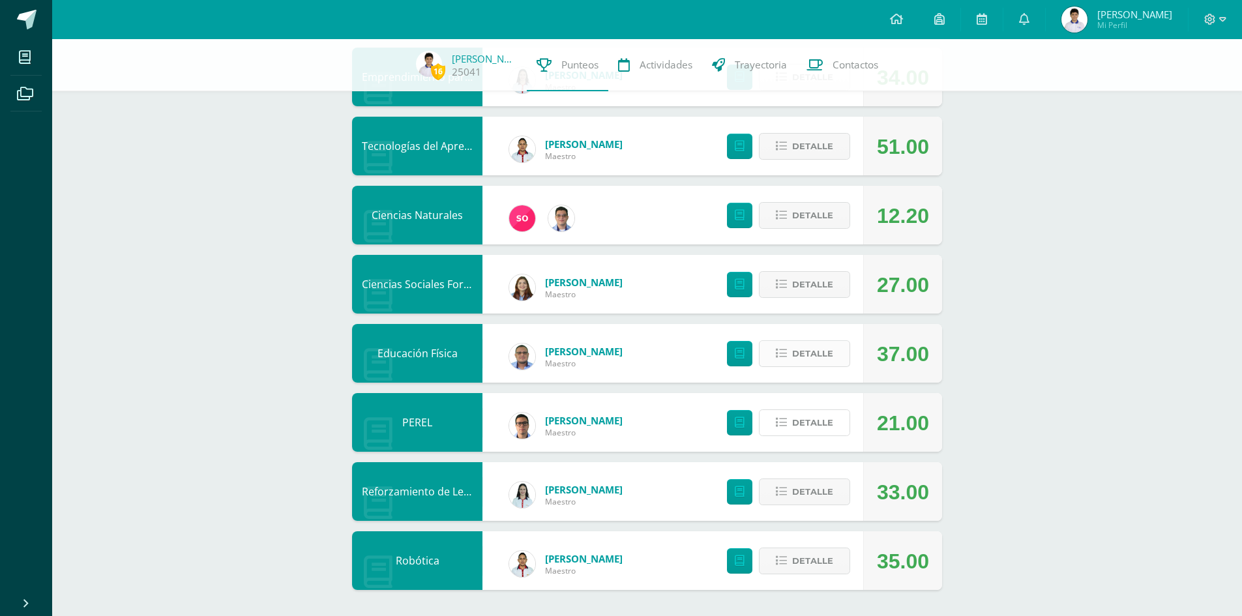
scroll to position [711, 0]
click at [803, 492] on span "Detalle" at bounding box center [812, 492] width 41 height 24
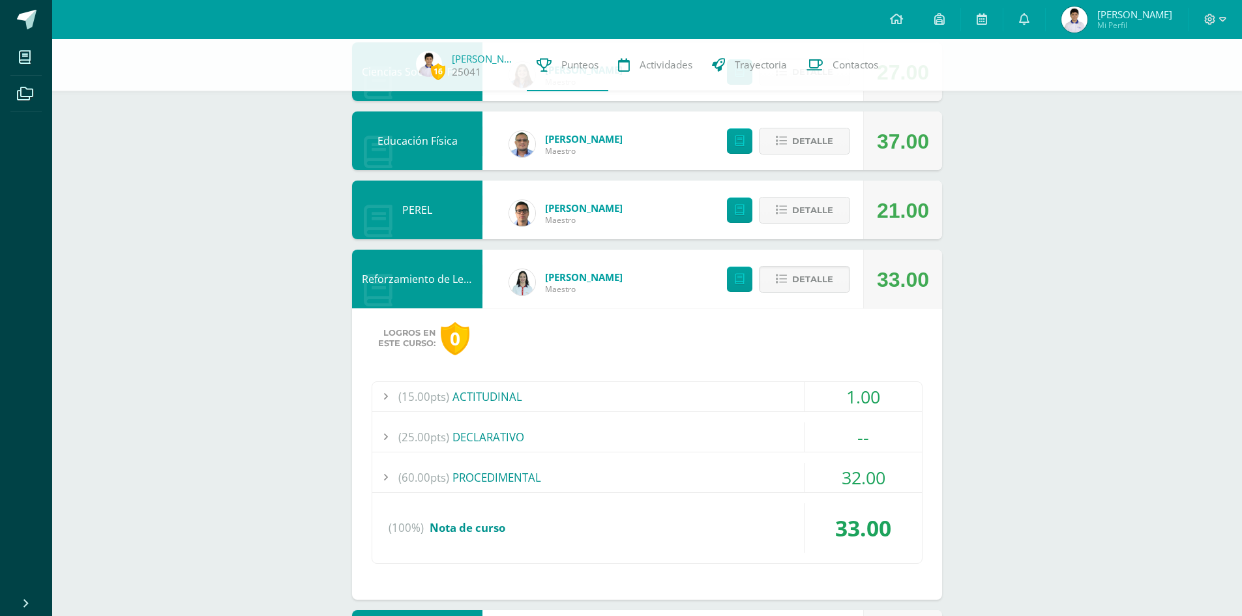
scroll to position [972, 0]
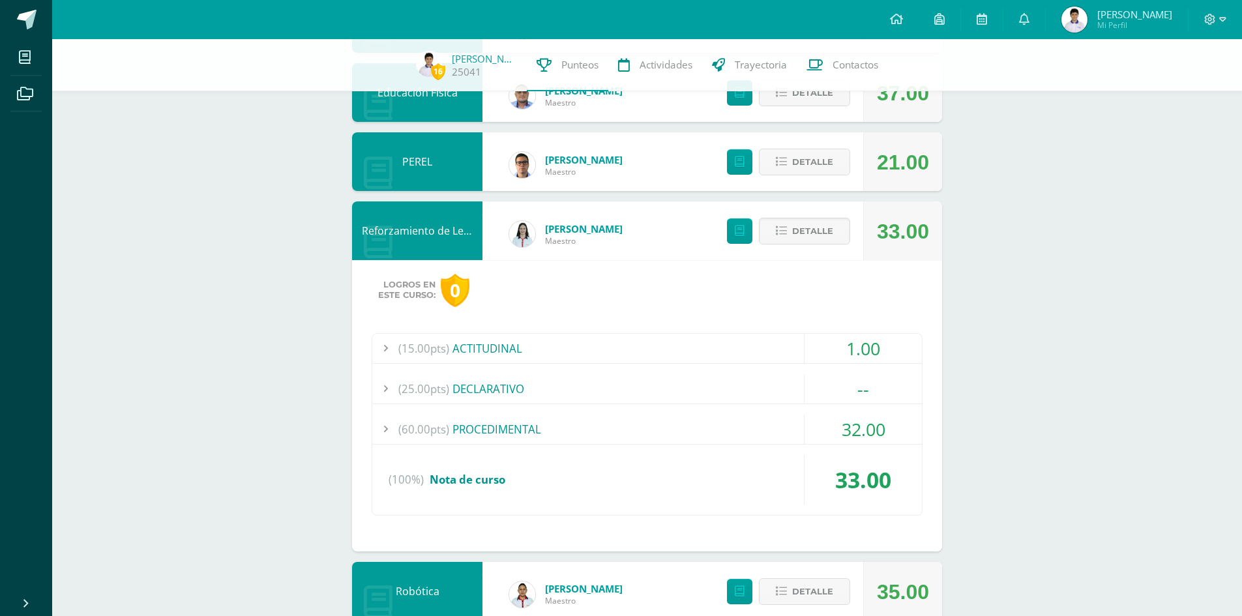
click at [780, 432] on div "(60.00pts) PROCEDIMENTAL" at bounding box center [647, 429] width 550 height 29
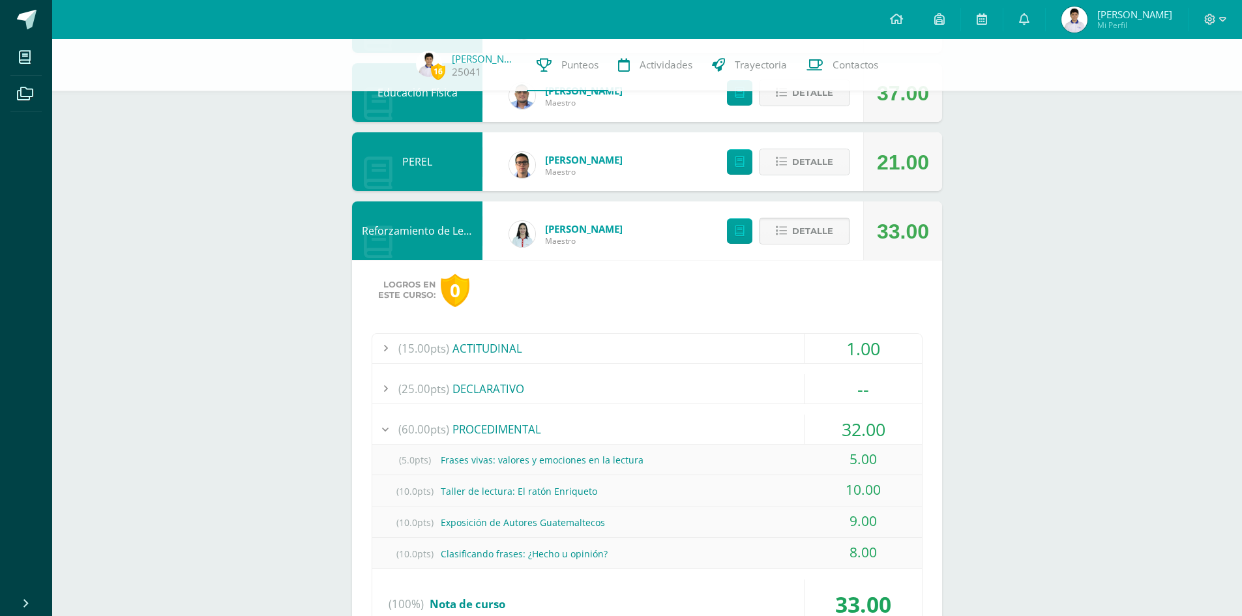
click at [819, 234] on span "Detalle" at bounding box center [812, 231] width 41 height 24
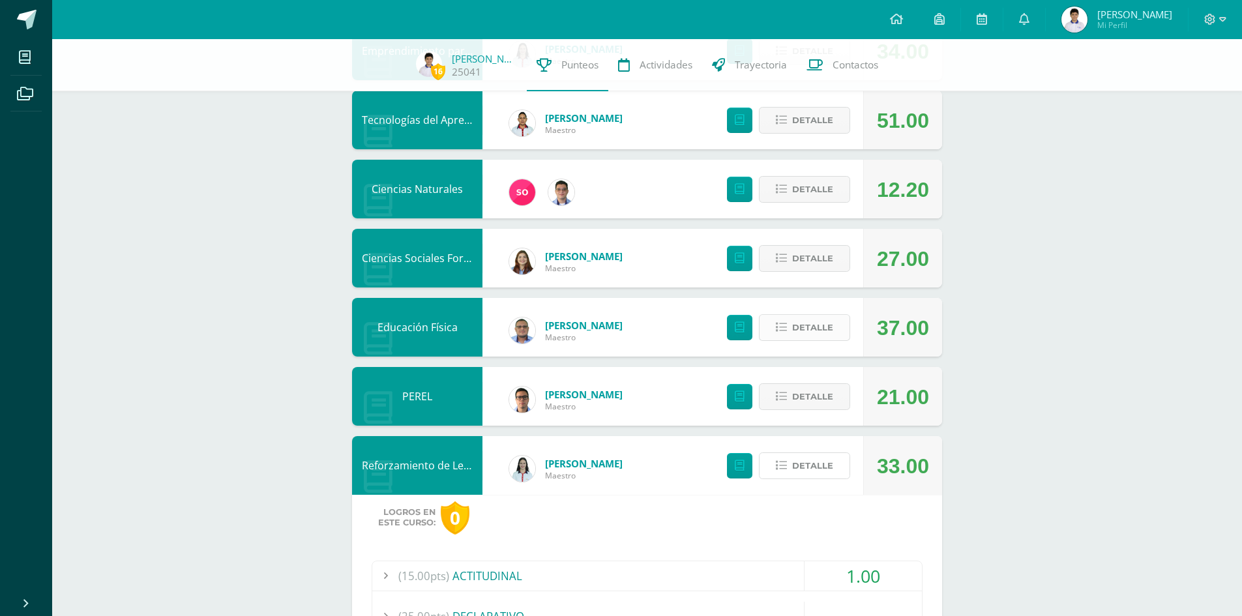
scroll to position [711, 0]
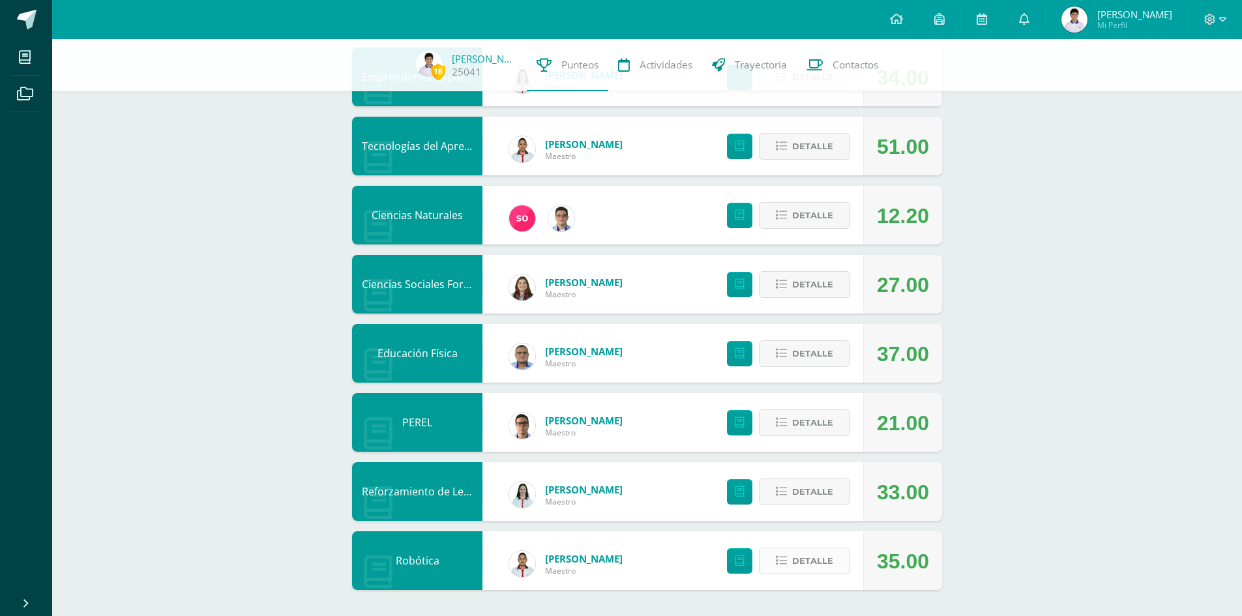
click at [778, 560] on icon at bounding box center [781, 561] width 11 height 11
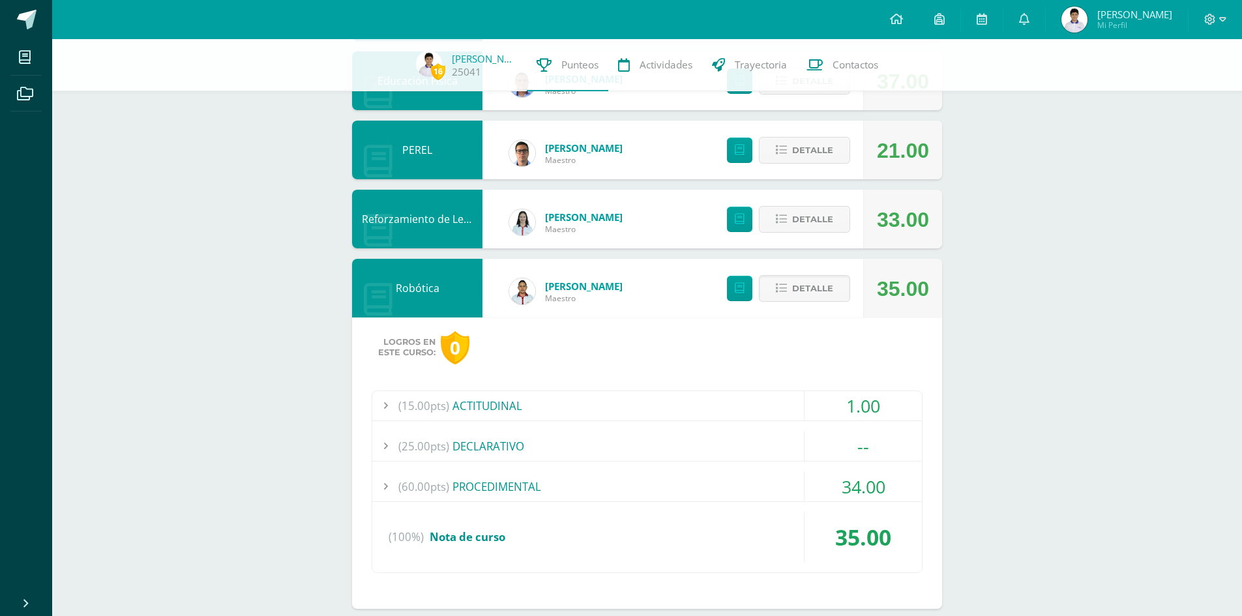
scroll to position [1002, 0]
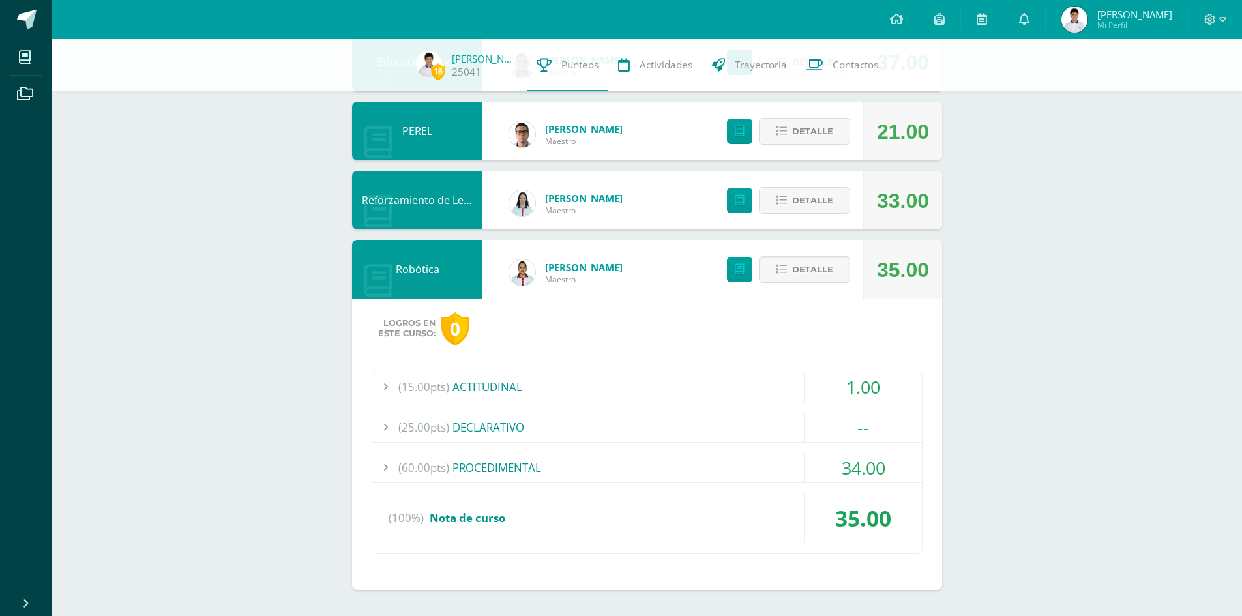
click at [771, 468] on div "(60.00pts) PROCEDIMENTAL" at bounding box center [647, 467] width 550 height 29
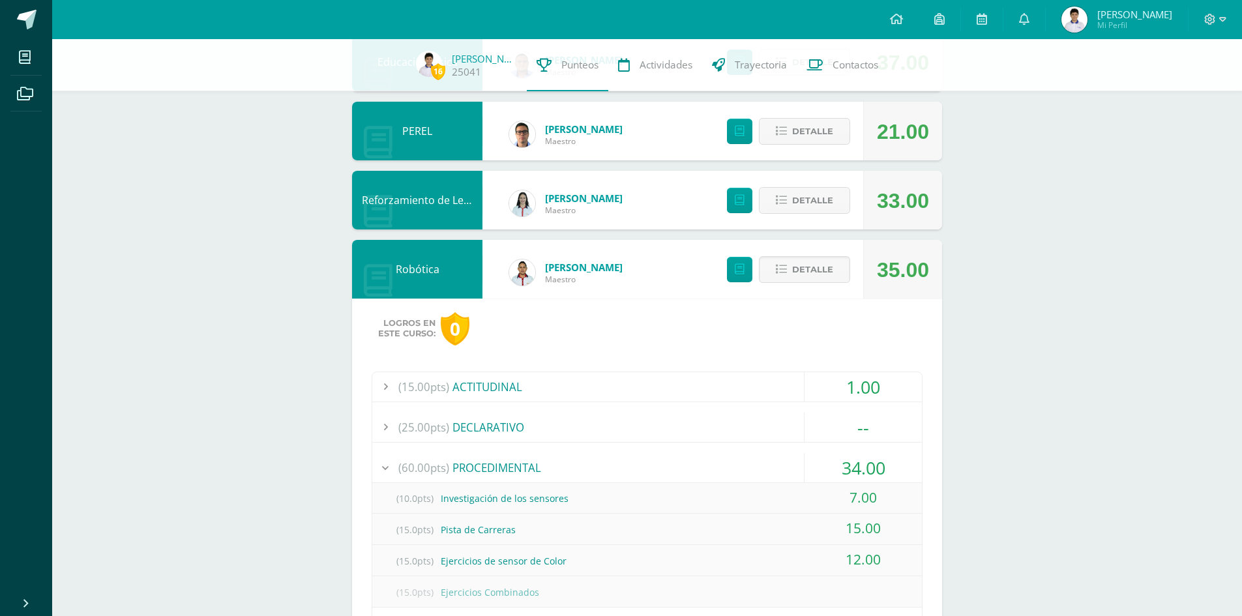
scroll to position [1127, 0]
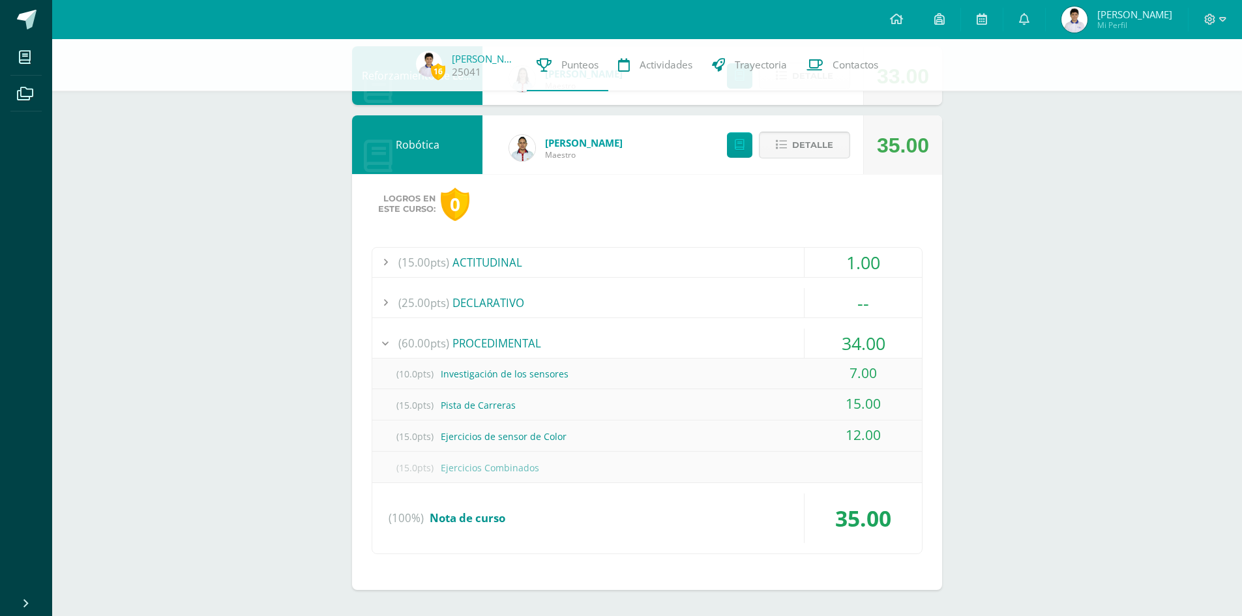
click at [793, 155] on span "Detalle" at bounding box center [812, 145] width 41 height 24
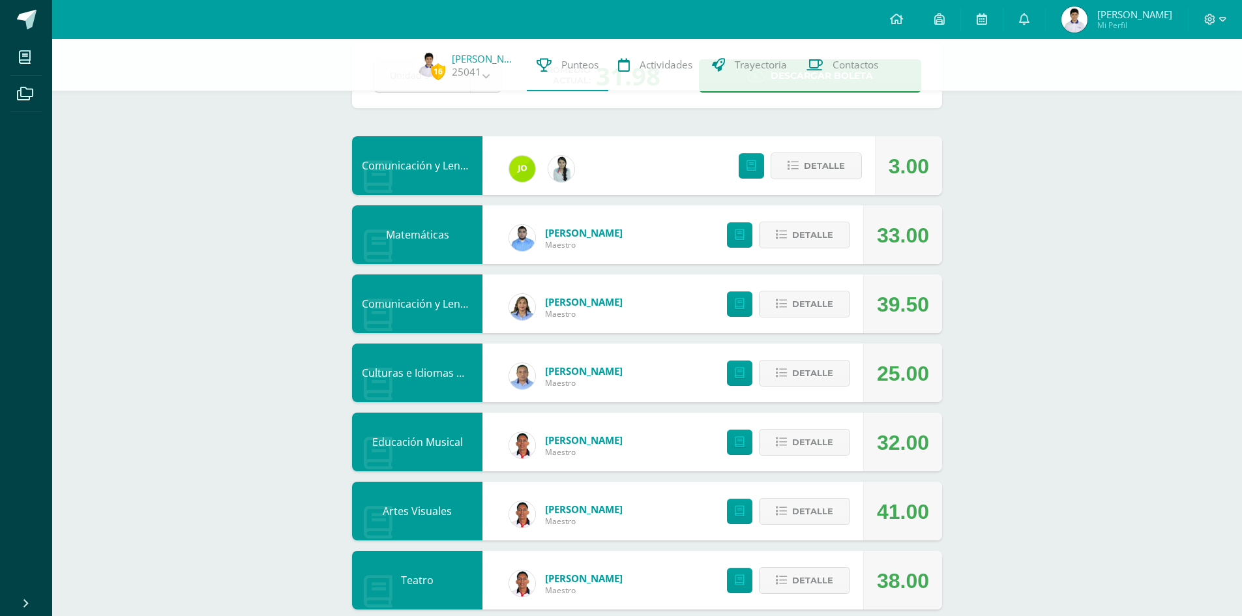
scroll to position [0, 0]
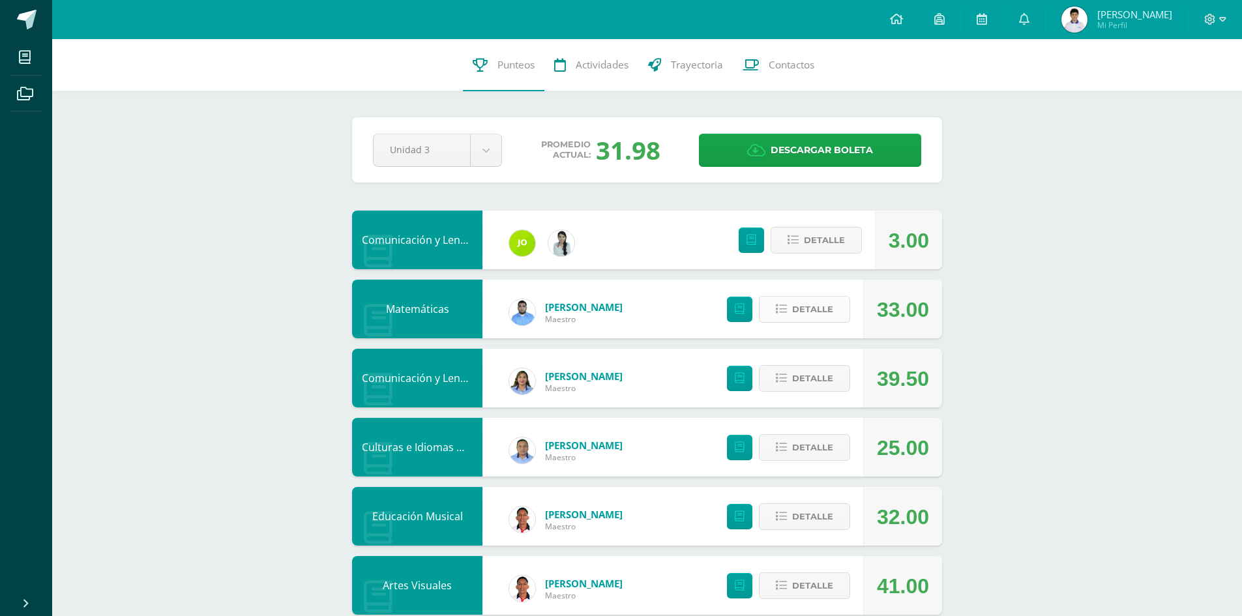
click at [825, 306] on span "Detalle" at bounding box center [812, 309] width 41 height 24
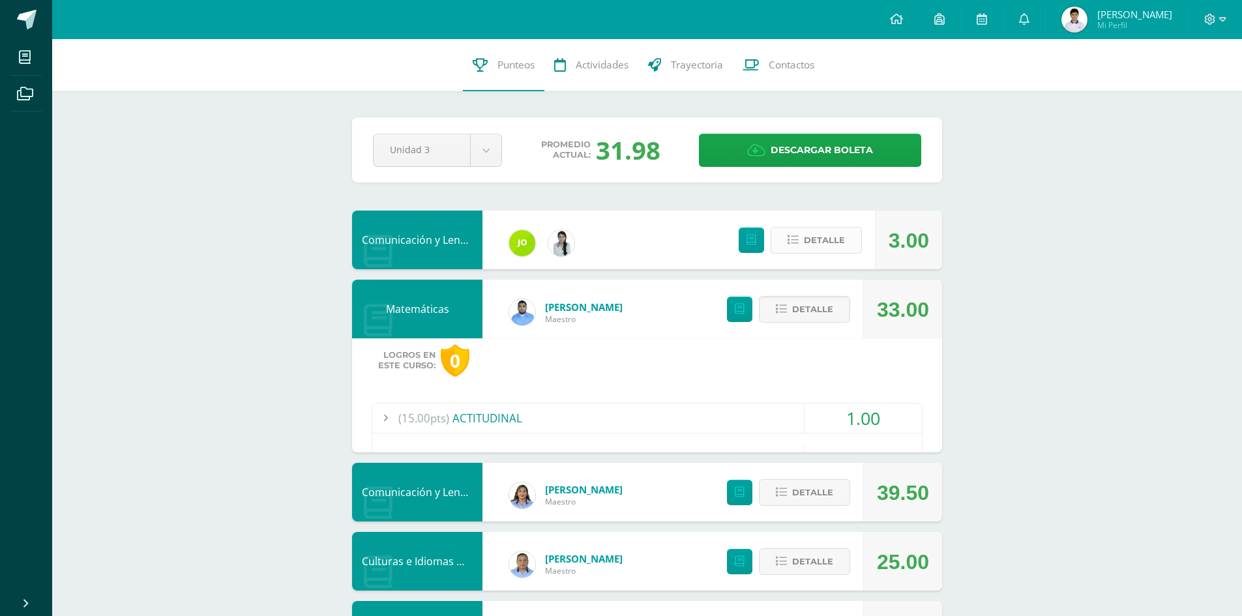
click at [833, 242] on span "Detalle" at bounding box center [824, 240] width 41 height 24
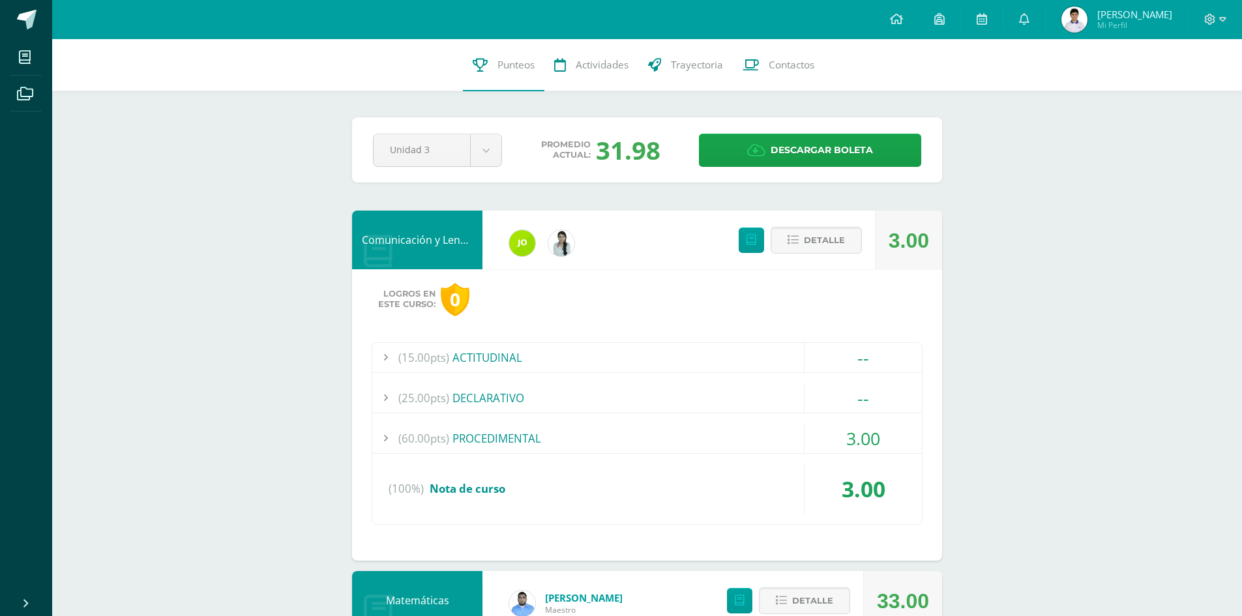
click at [754, 444] on div "(60.00pts) PROCEDIMENTAL" at bounding box center [647, 438] width 550 height 29
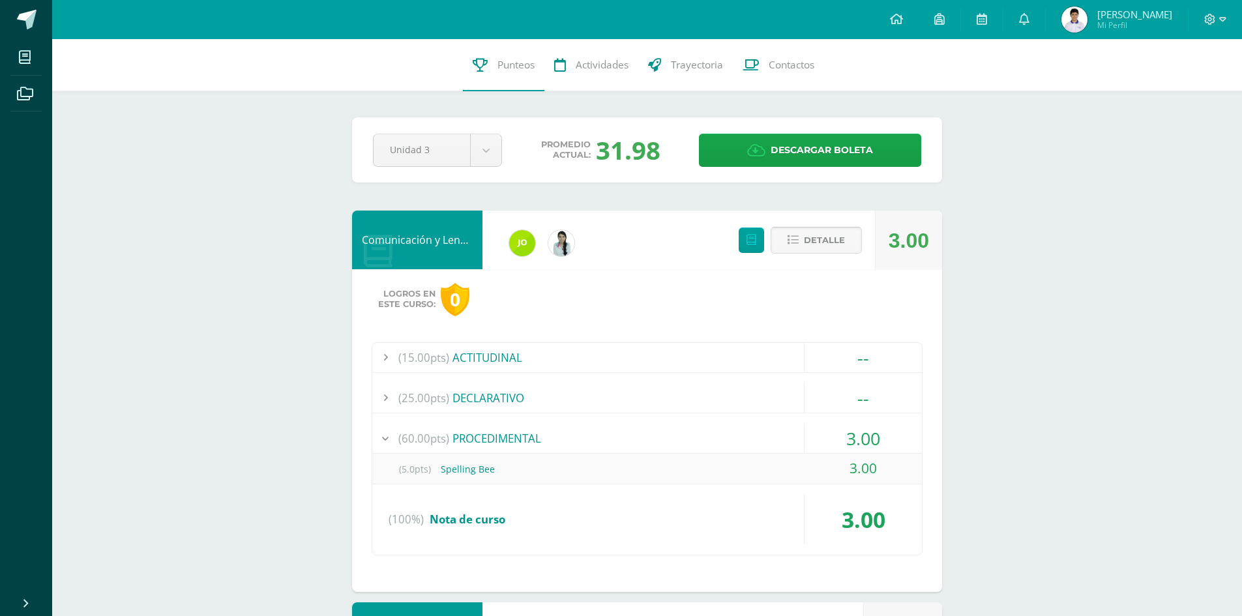
click at [834, 244] on span "Detalle" at bounding box center [824, 240] width 41 height 24
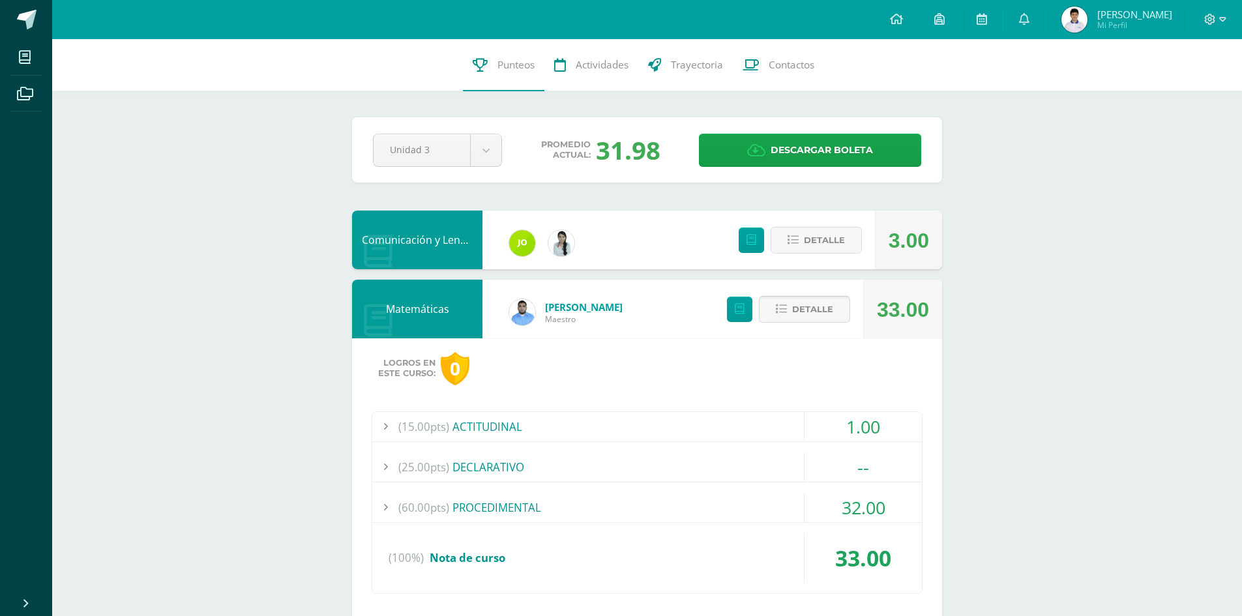
click at [838, 309] on button "Detalle" at bounding box center [804, 309] width 91 height 27
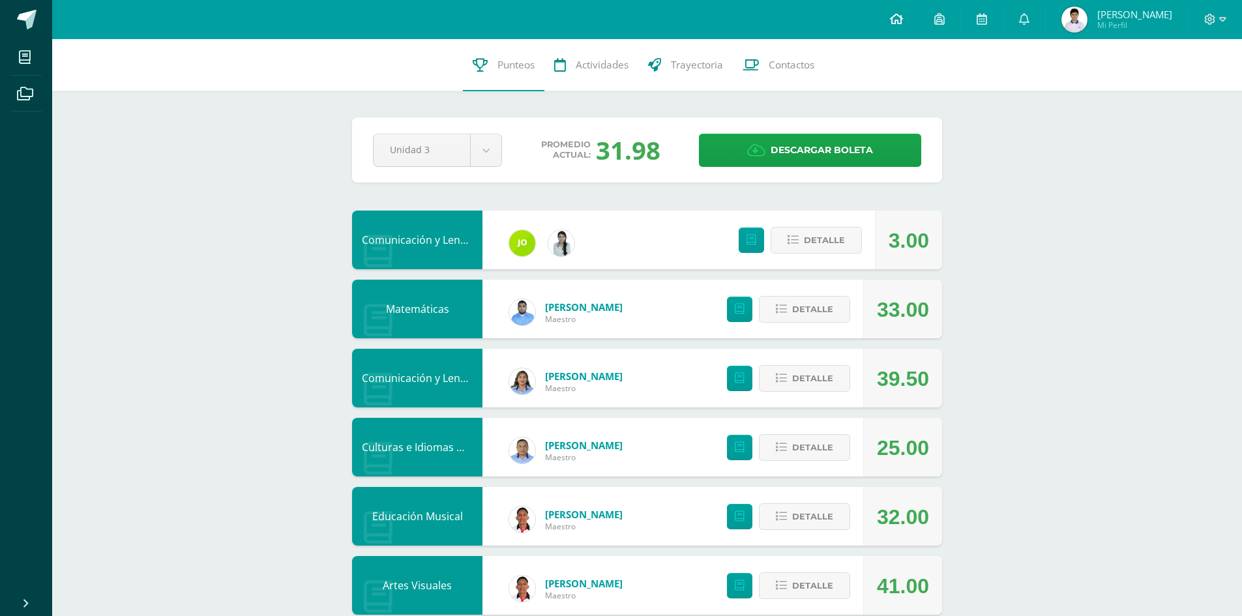
click at [903, 21] on icon at bounding box center [896, 19] width 13 height 12
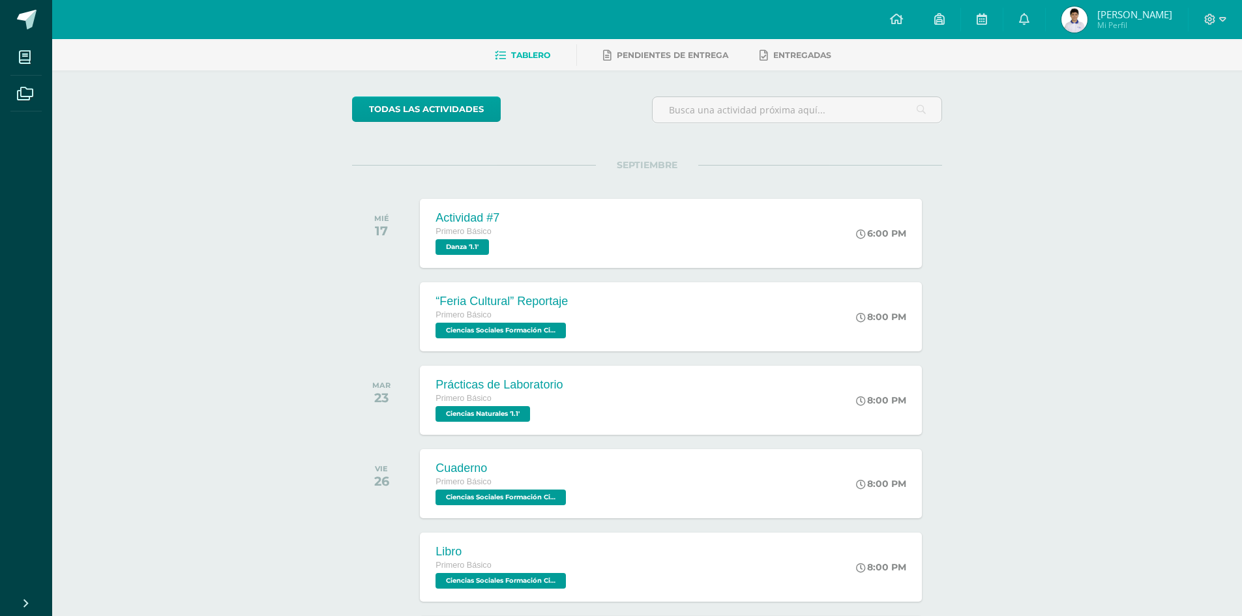
scroll to position [130, 0]
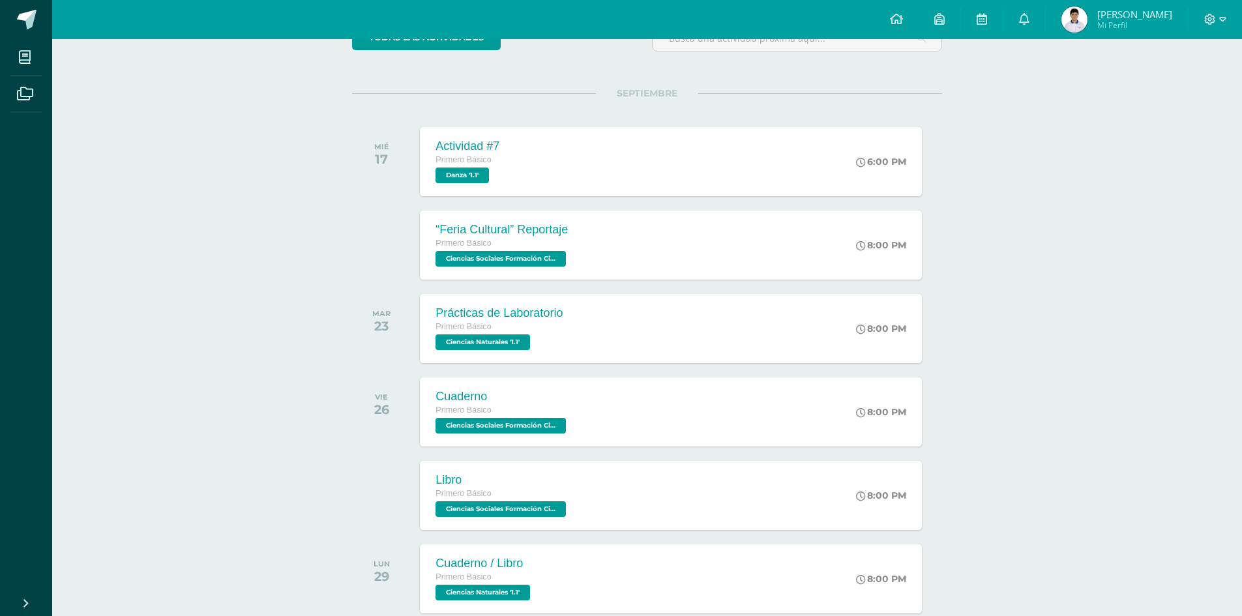
click at [260, 452] on div "Actividades recientes y próximas Tablero Pendientes de entrega Entregadas todas…" at bounding box center [647, 298] width 1190 height 779
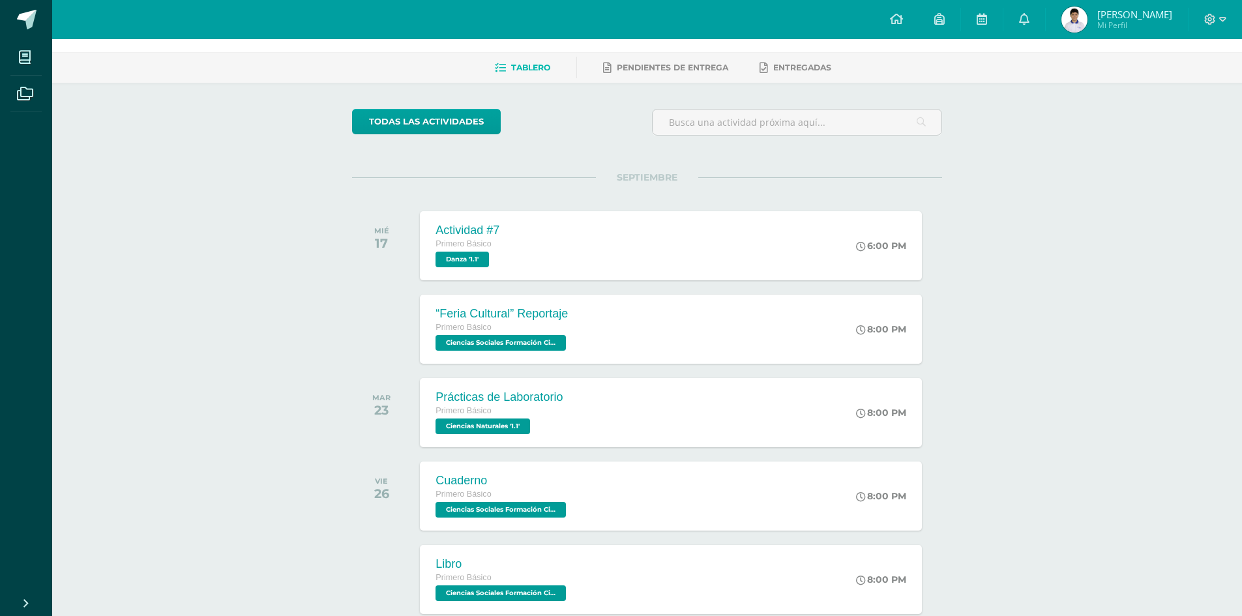
scroll to position [0, 0]
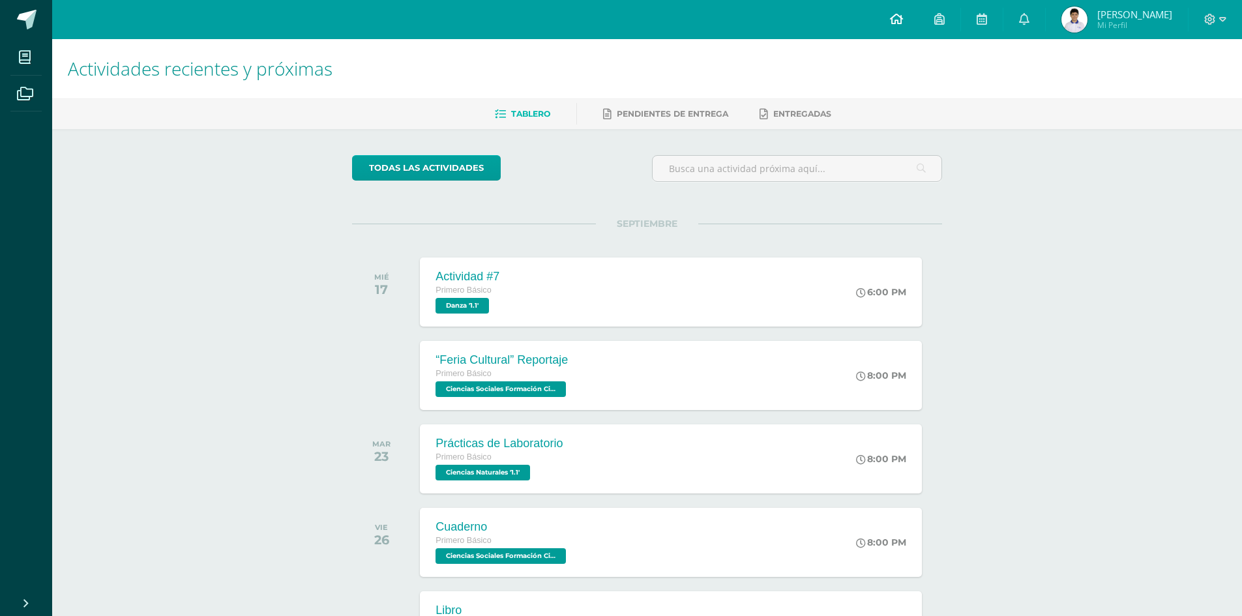
click at [918, 32] on link at bounding box center [896, 19] width 44 height 39
